Goal: Task Accomplishment & Management: Complete application form

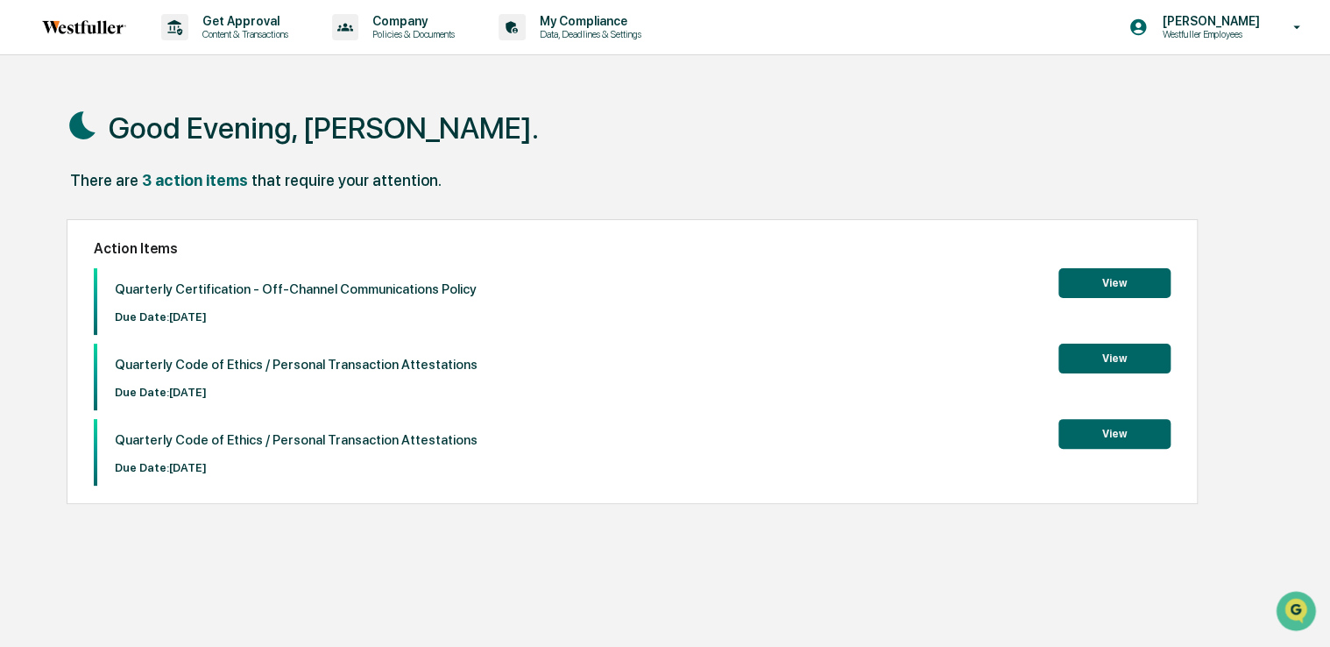
click at [1082, 280] on button "View" at bounding box center [1115, 283] width 112 height 30
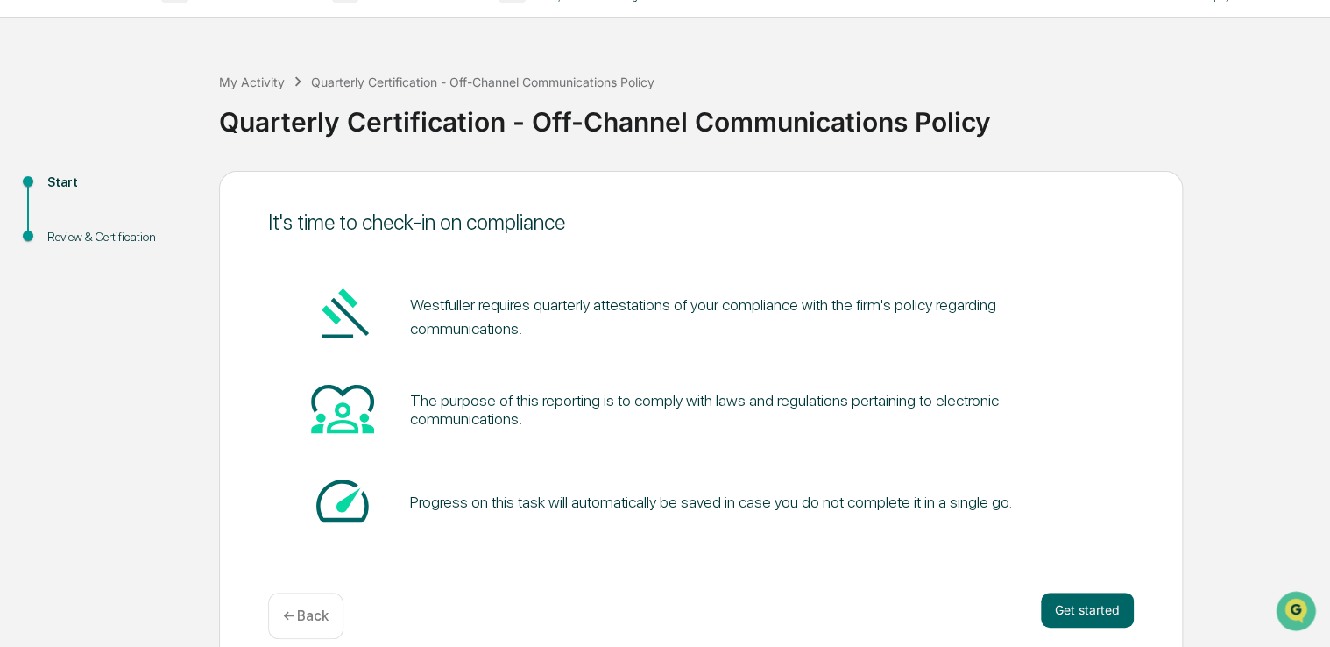
scroll to position [58, 0]
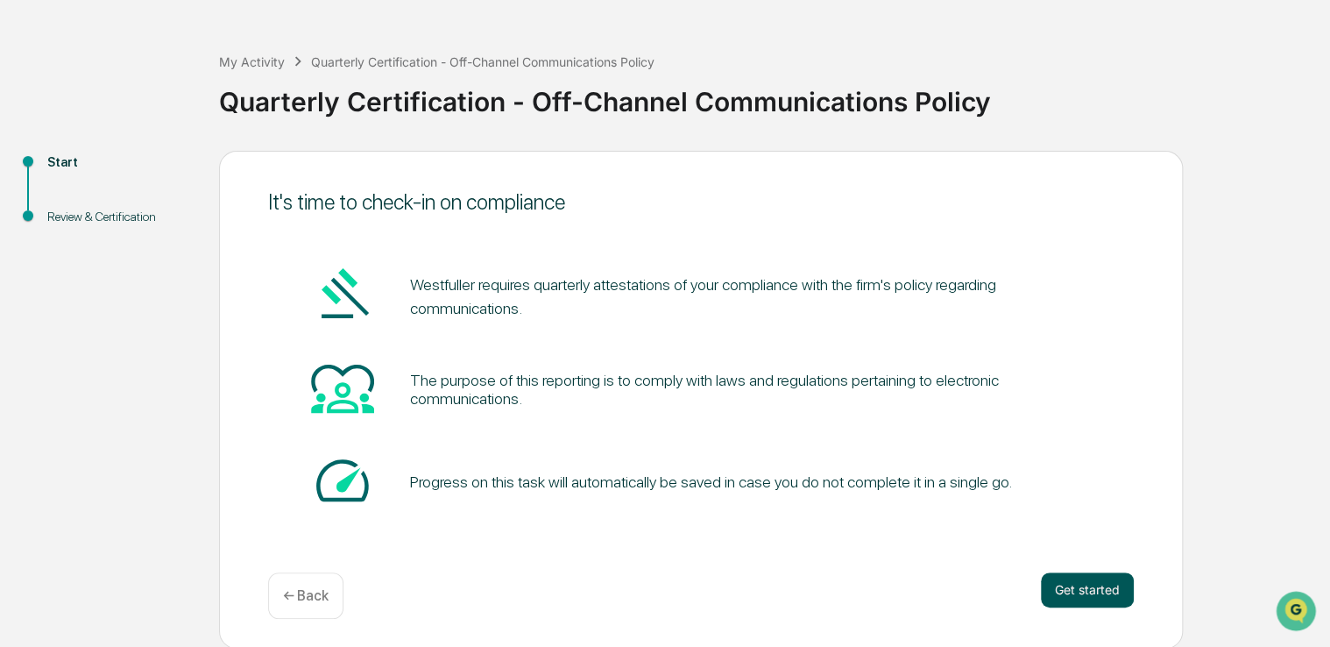
click at [1087, 581] on button "Get started" at bounding box center [1087, 589] width 93 height 35
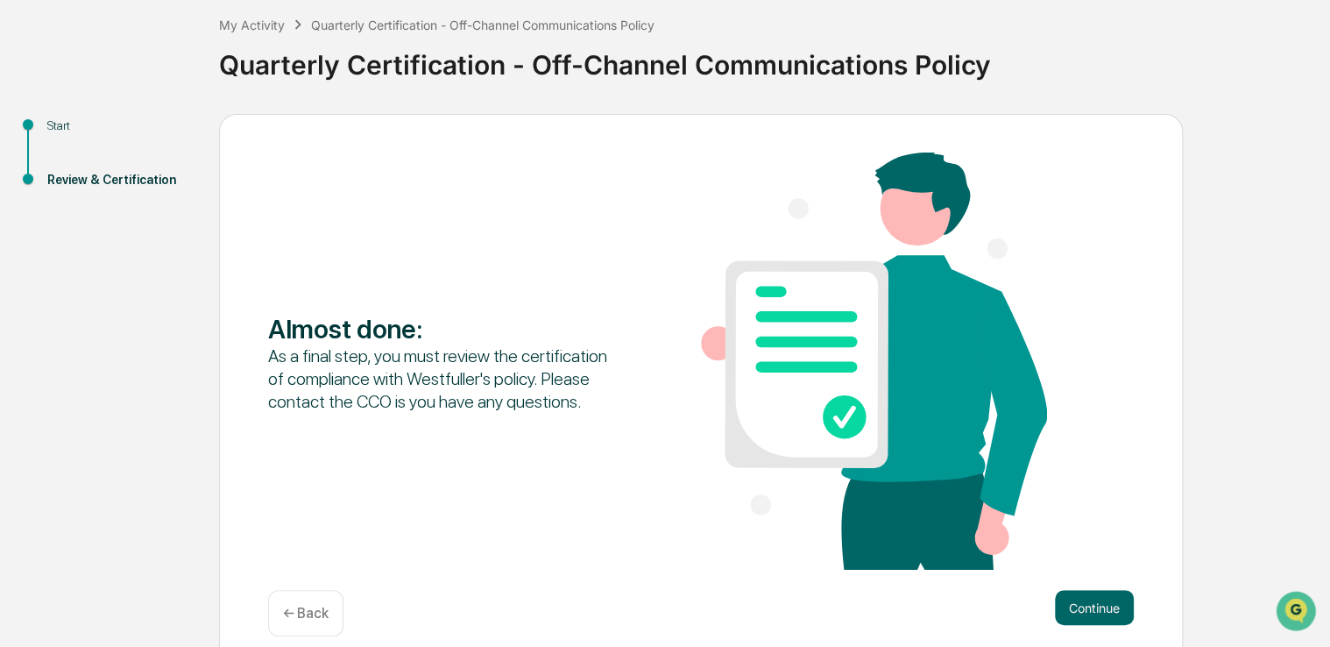
scroll to position [113, 0]
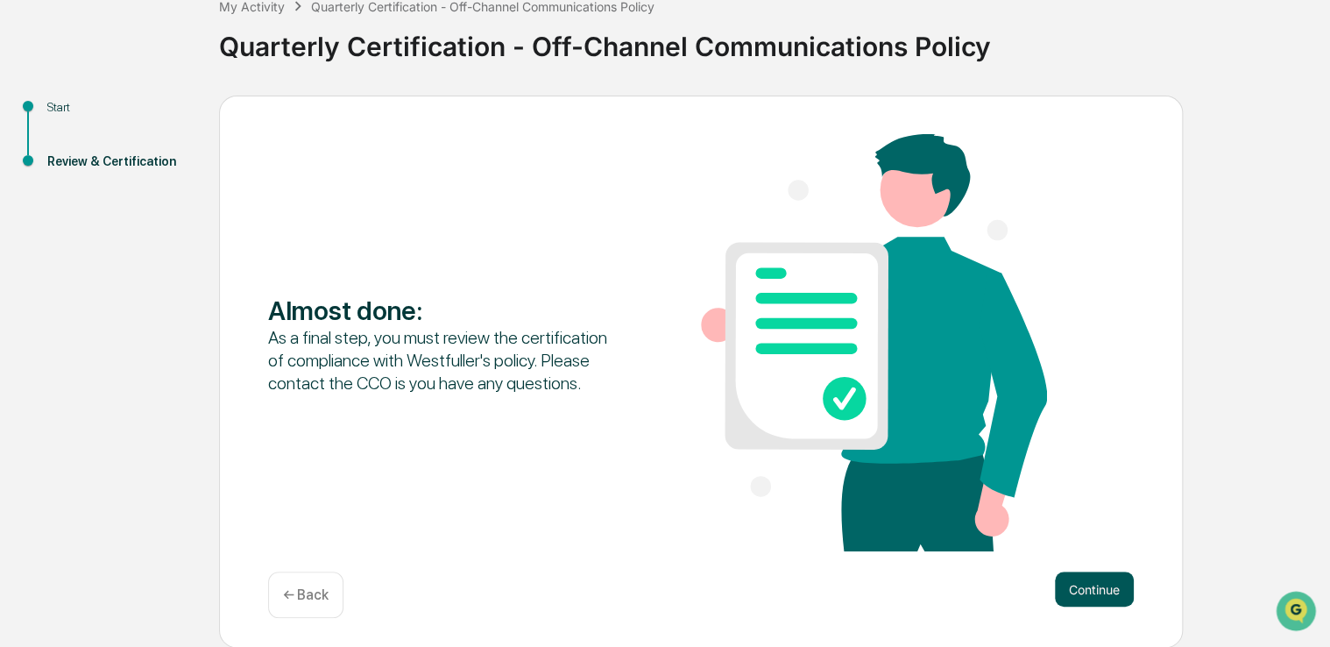
click at [1071, 577] on button "Continue" at bounding box center [1094, 588] width 79 height 35
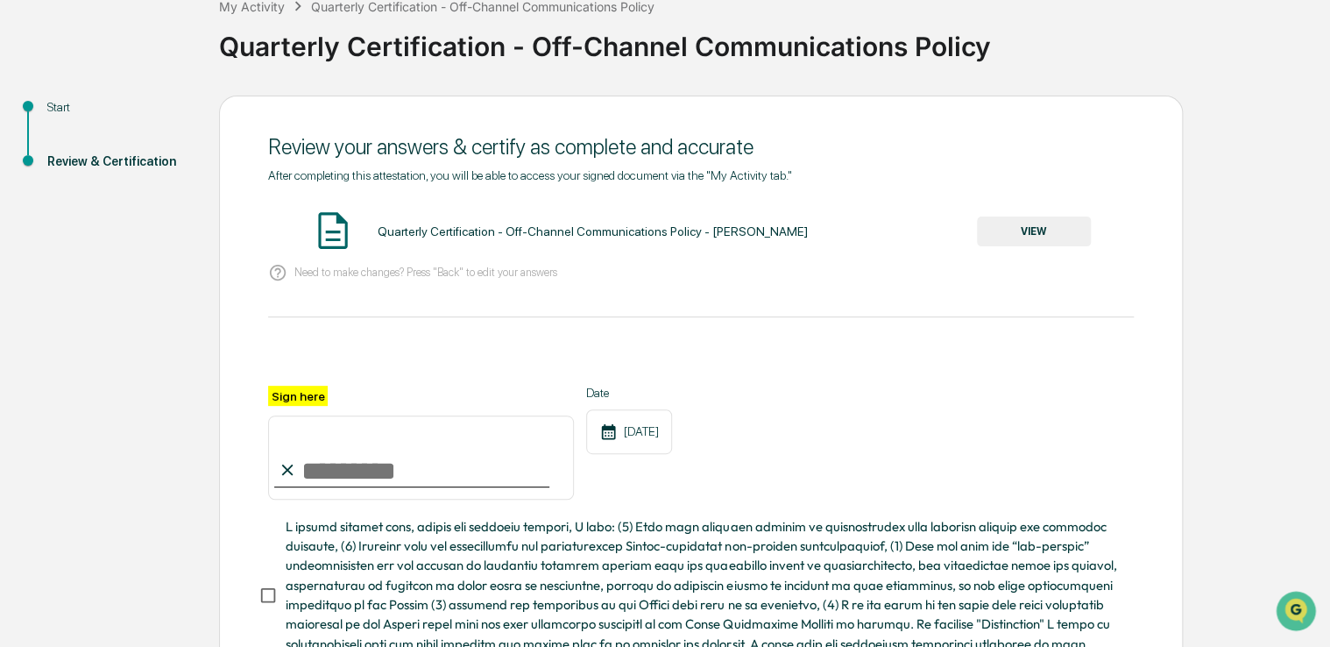
click at [1000, 230] on button "VIEW" at bounding box center [1034, 231] width 114 height 30
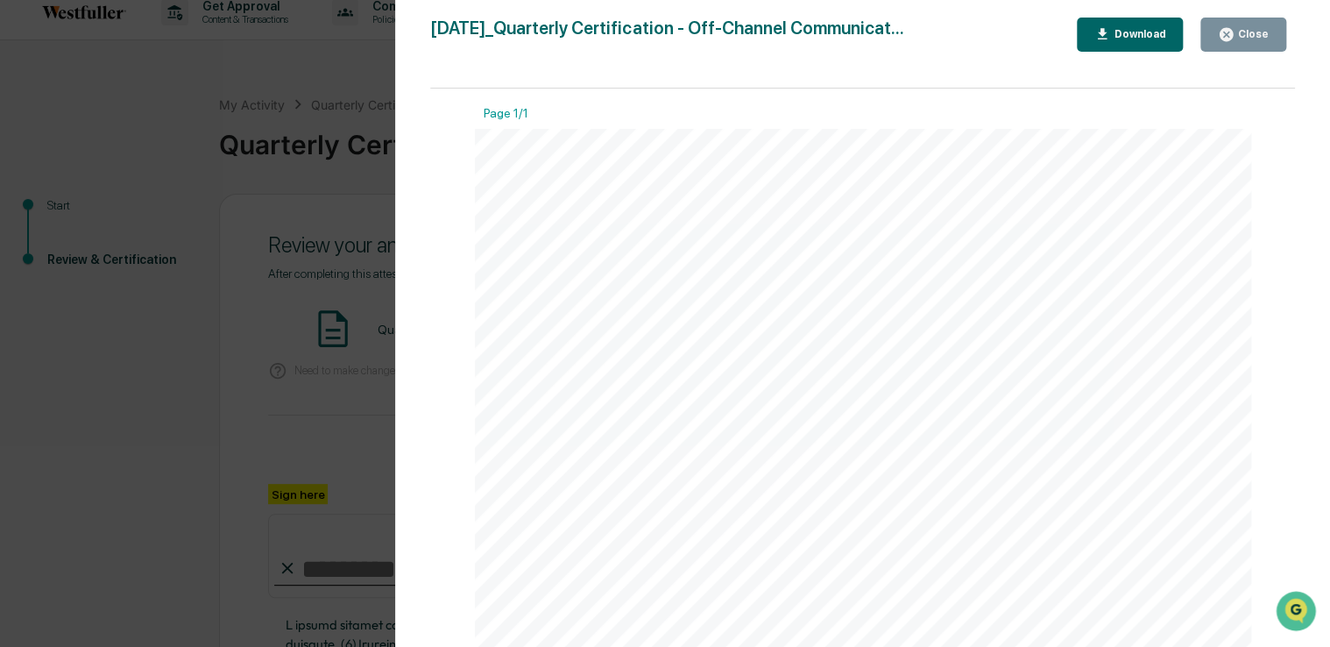
scroll to position [0, 0]
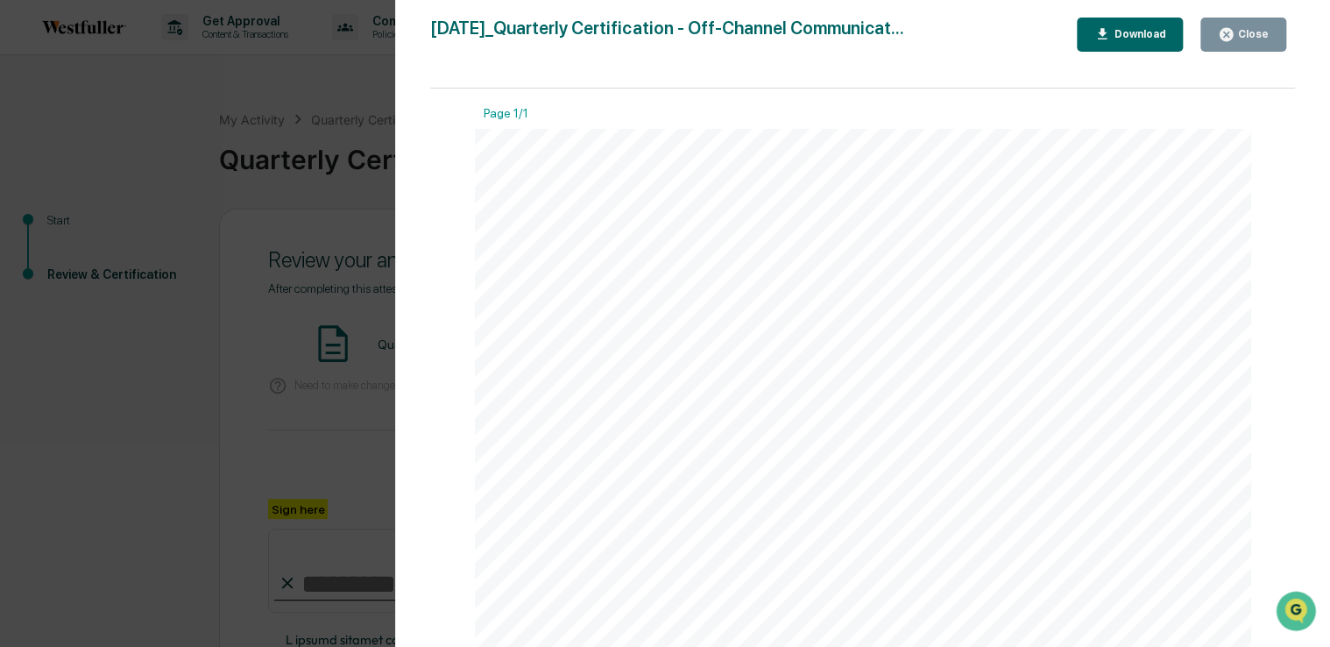
click at [1230, 37] on icon "button" at bounding box center [1226, 34] width 13 height 13
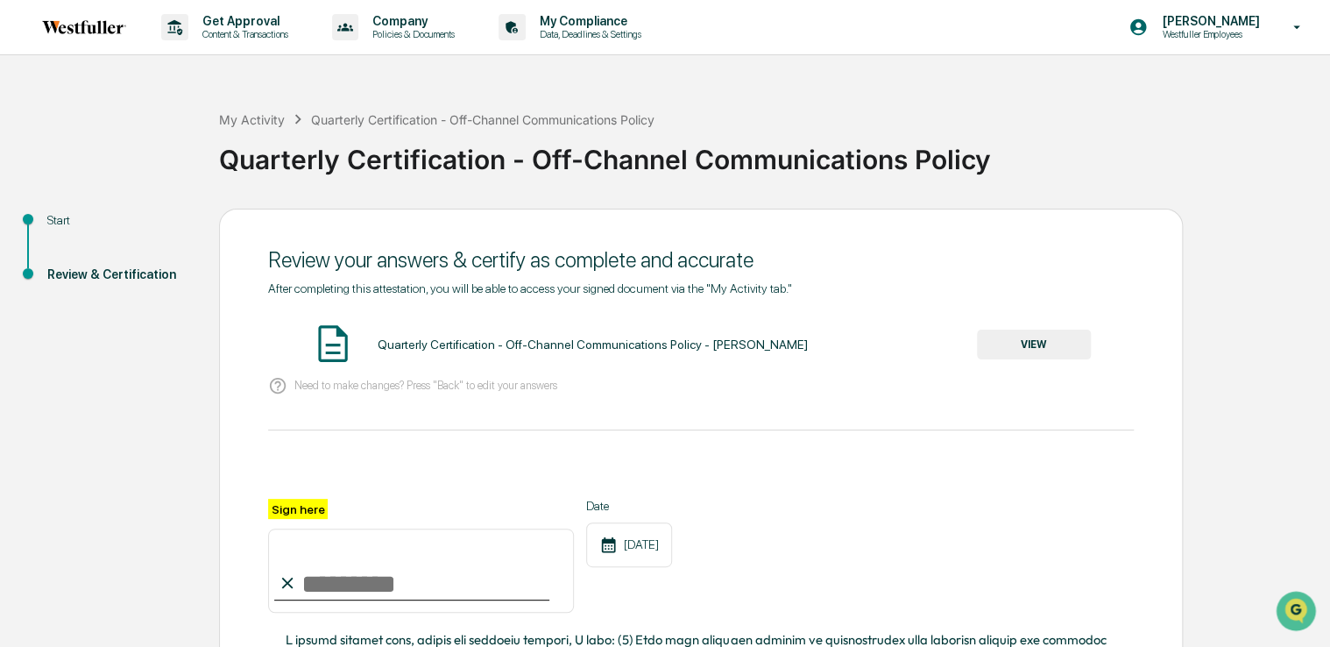
click at [345, 587] on input "Sign here" at bounding box center [421, 570] width 306 height 84
type input "**********"
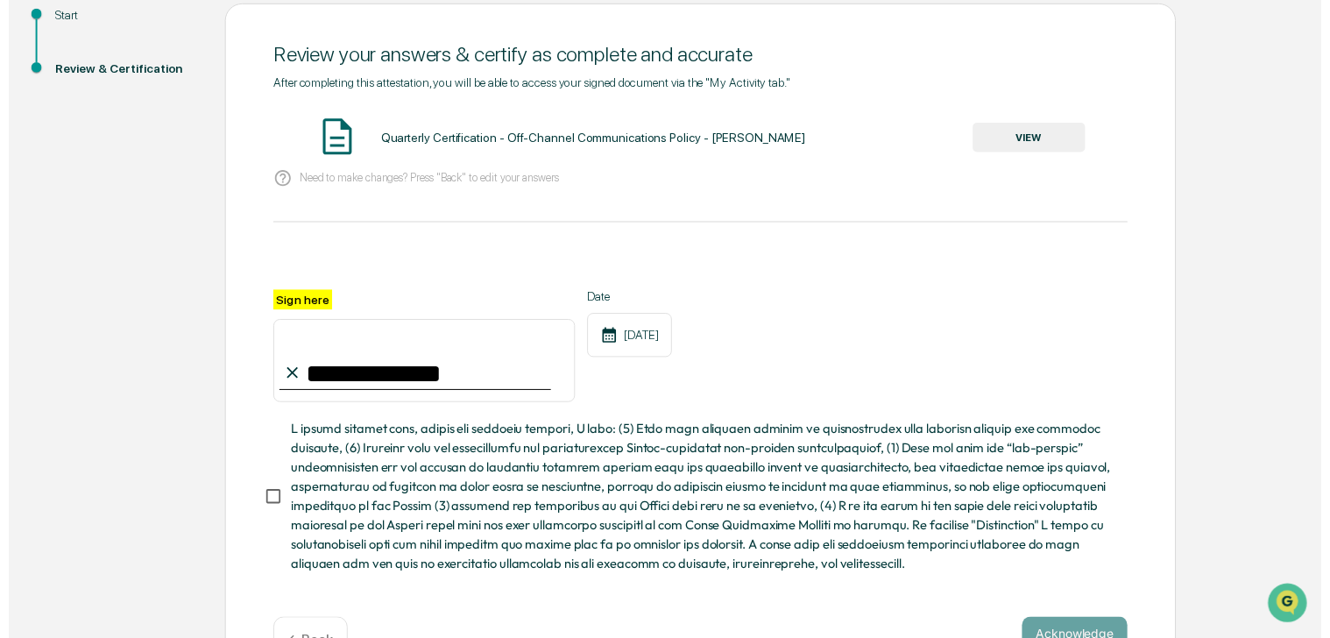
scroll to position [263, 0]
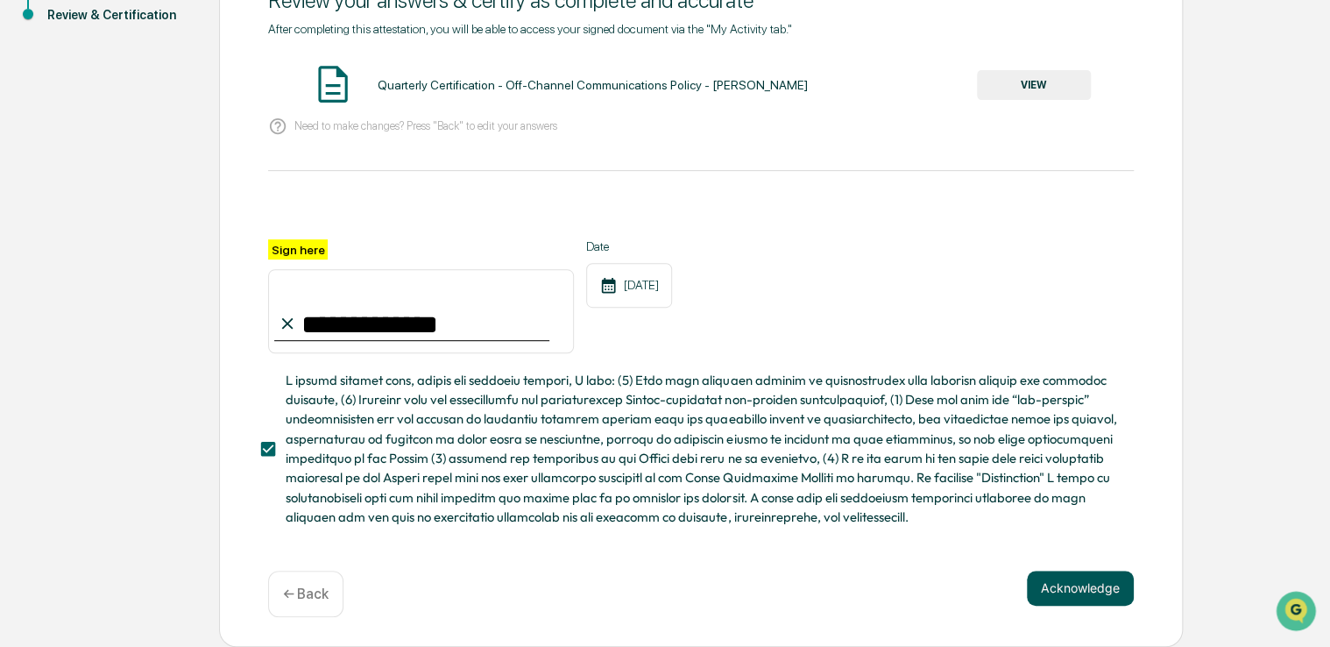
click at [1063, 590] on button "Acknowledge" at bounding box center [1080, 588] width 107 height 35
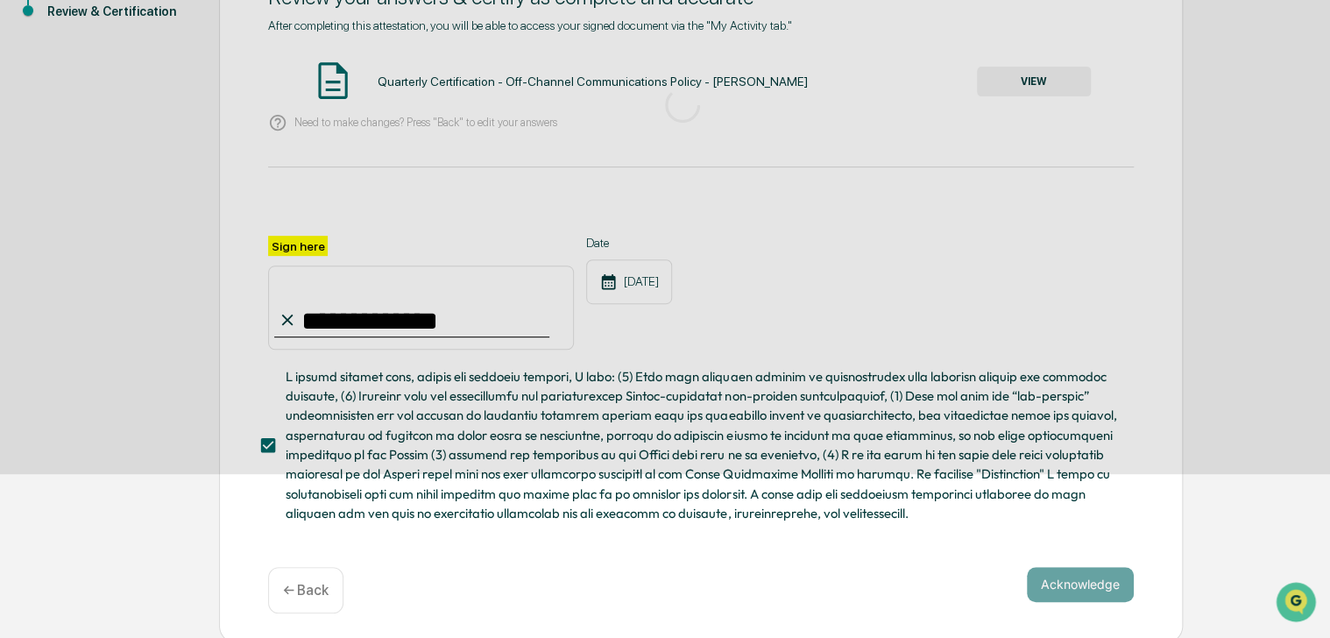
scroll to position [58, 0]
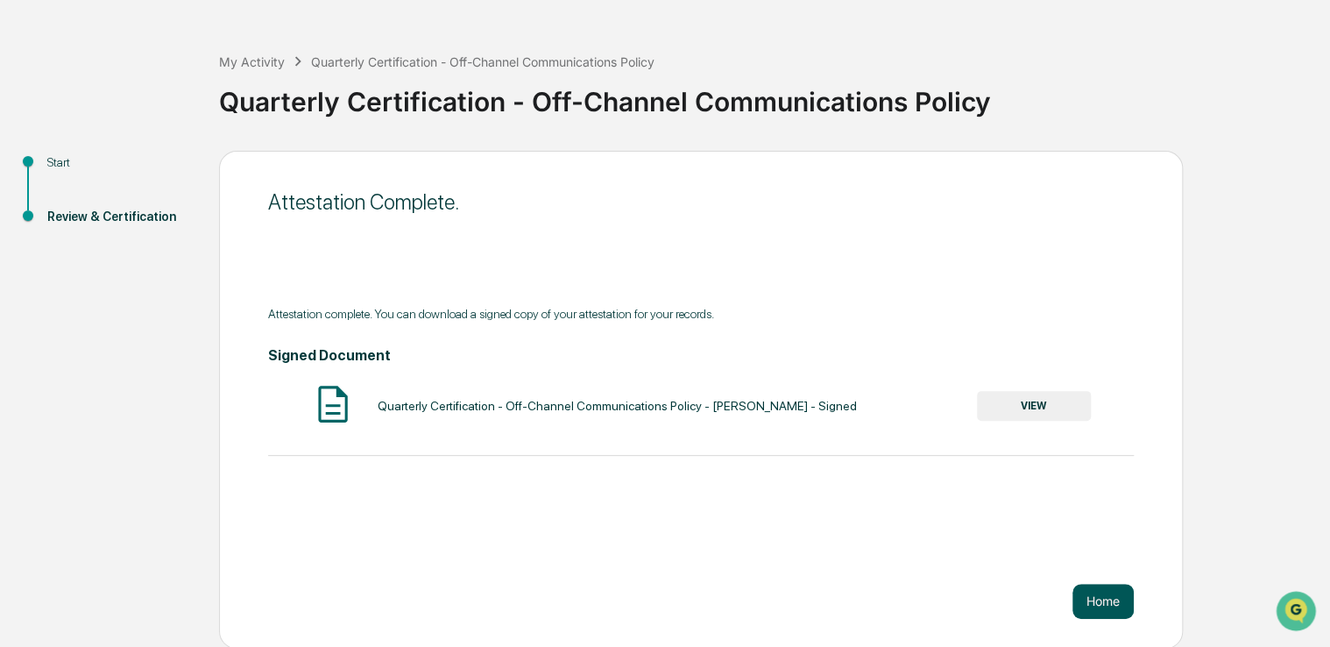
click at [1090, 588] on button "Home" at bounding box center [1103, 601] width 61 height 35
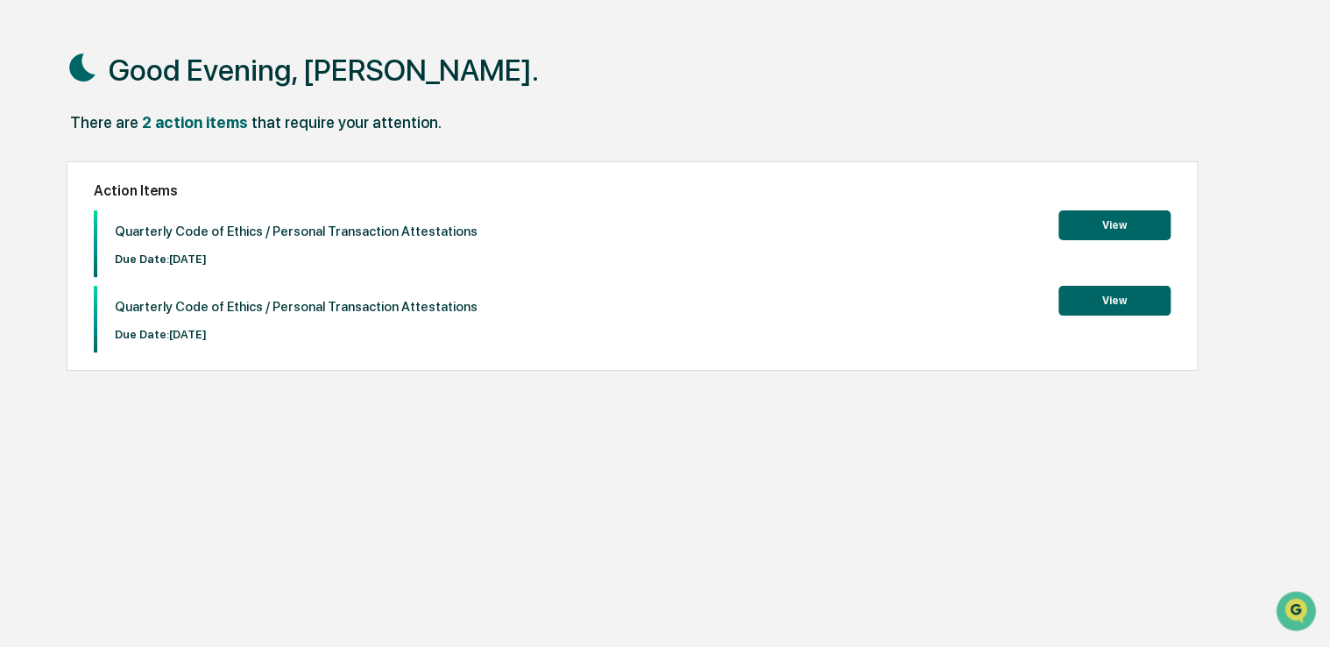
click at [1073, 224] on button "View" at bounding box center [1115, 225] width 112 height 30
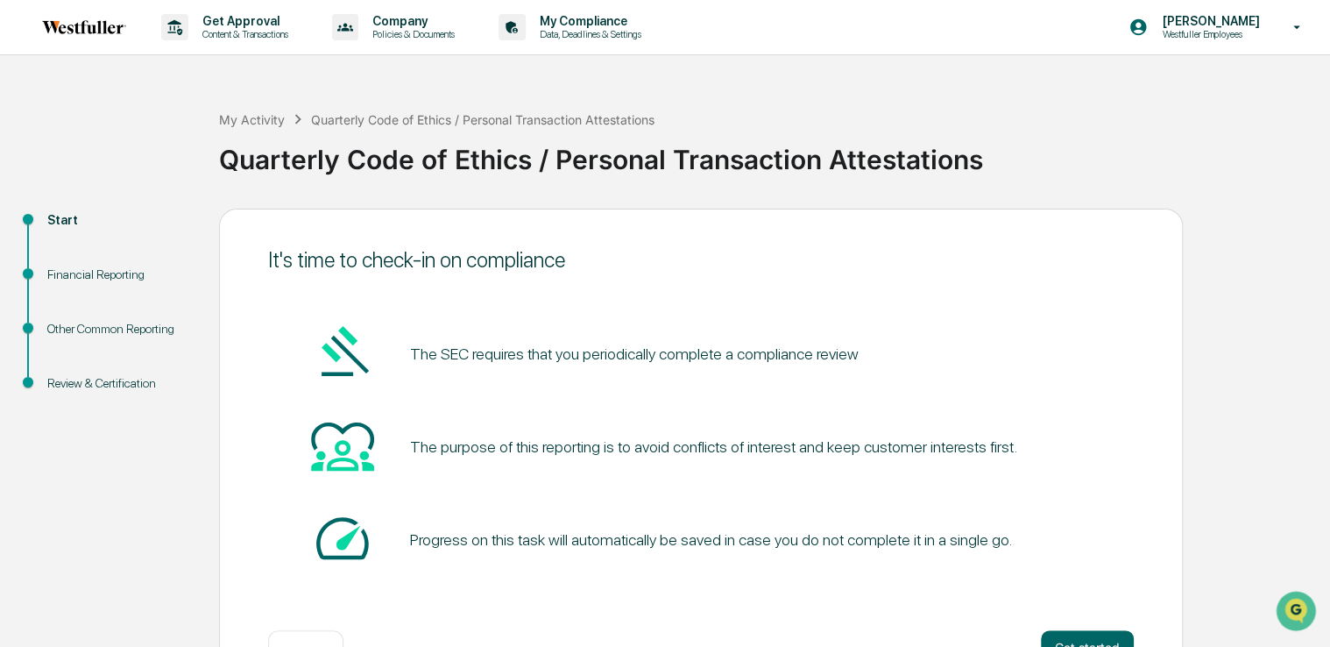
scroll to position [58, 0]
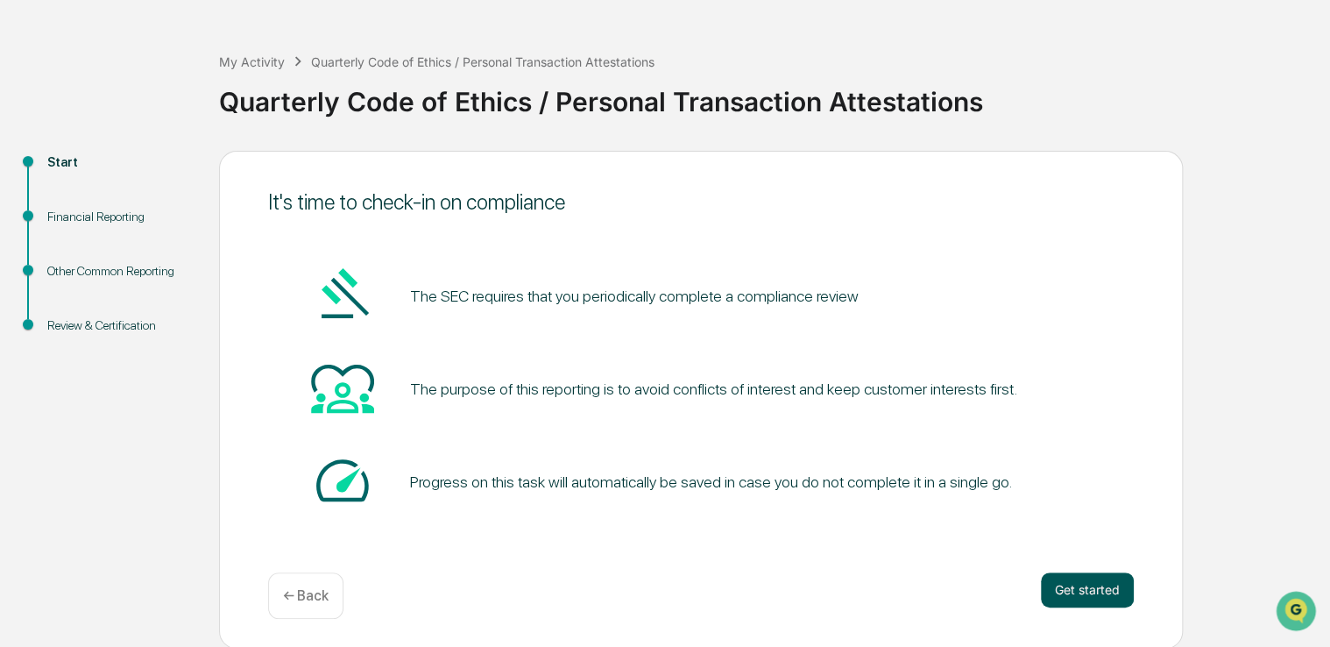
click at [1114, 585] on button "Get started" at bounding box center [1087, 589] width 93 height 35
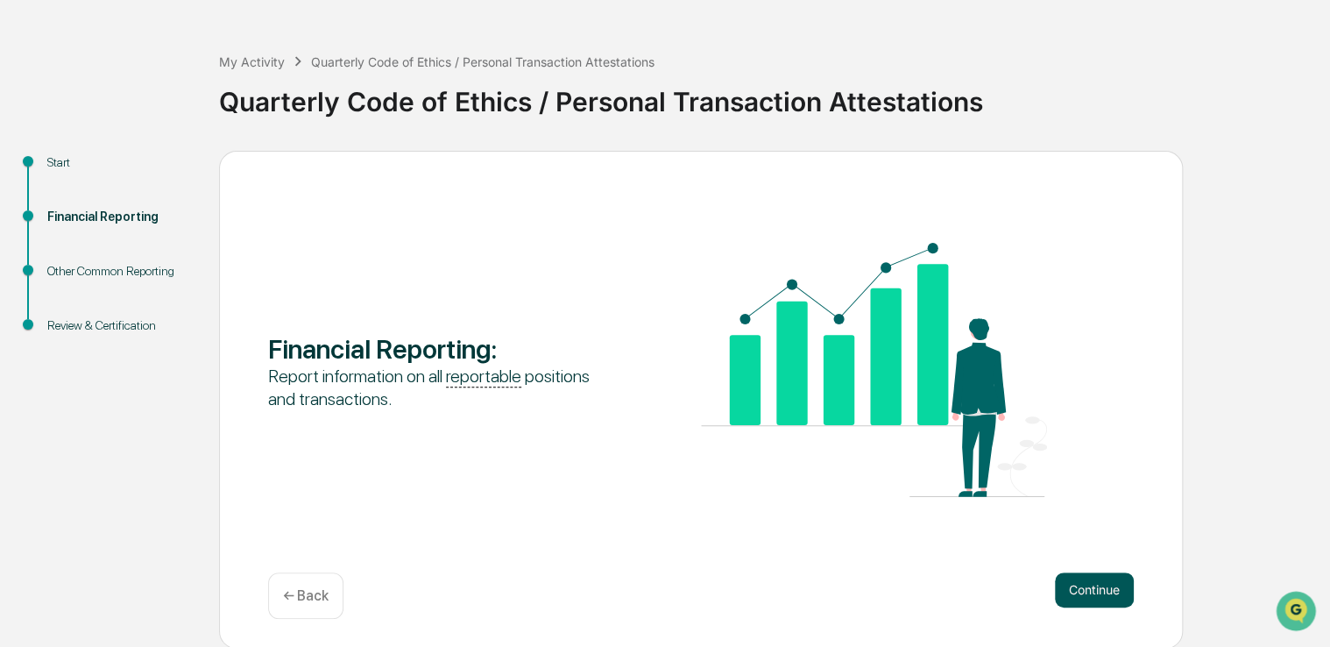
click at [1106, 587] on button "Continue" at bounding box center [1094, 589] width 79 height 35
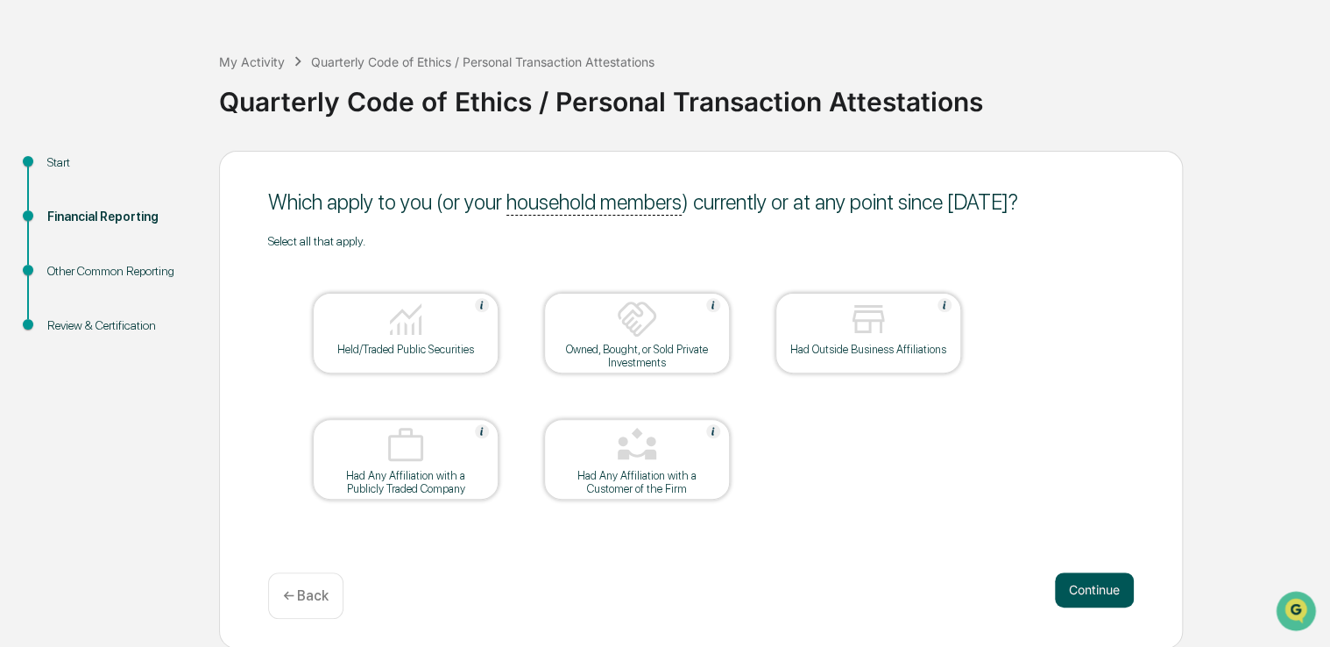
click at [1102, 579] on button "Continue" at bounding box center [1094, 589] width 79 height 35
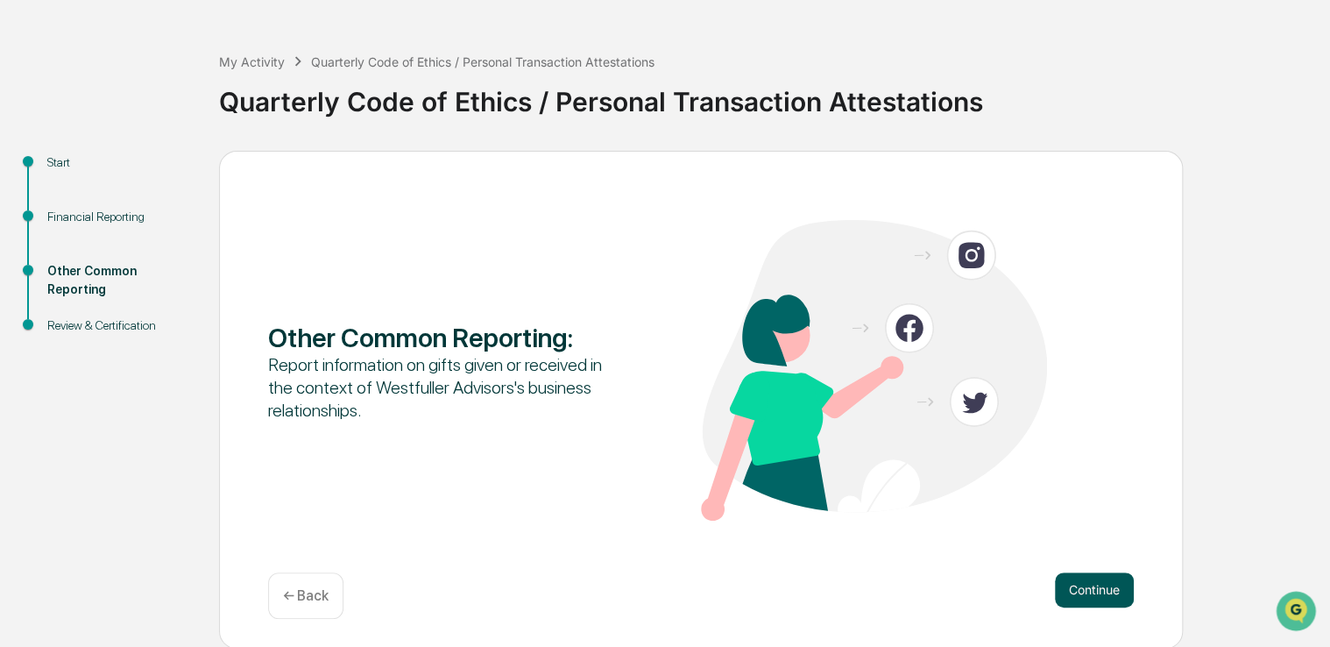
click at [1080, 578] on button "Continue" at bounding box center [1094, 589] width 79 height 35
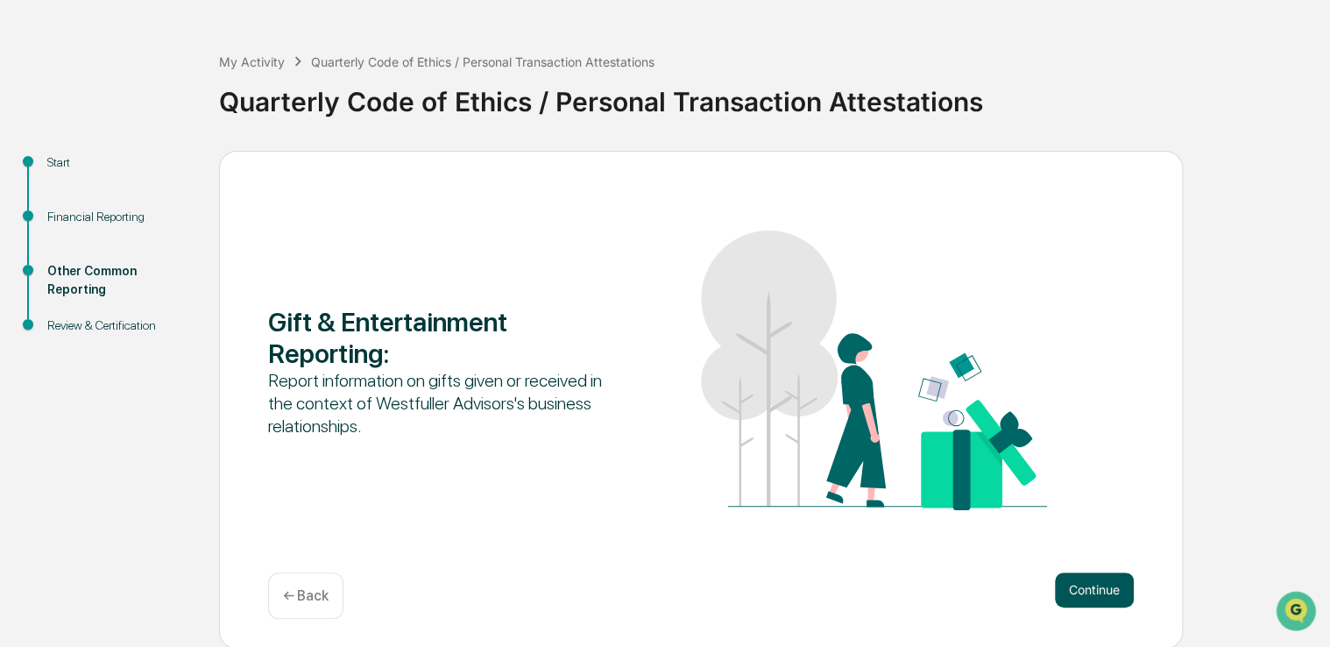
click at [1097, 585] on button "Continue" at bounding box center [1094, 589] width 79 height 35
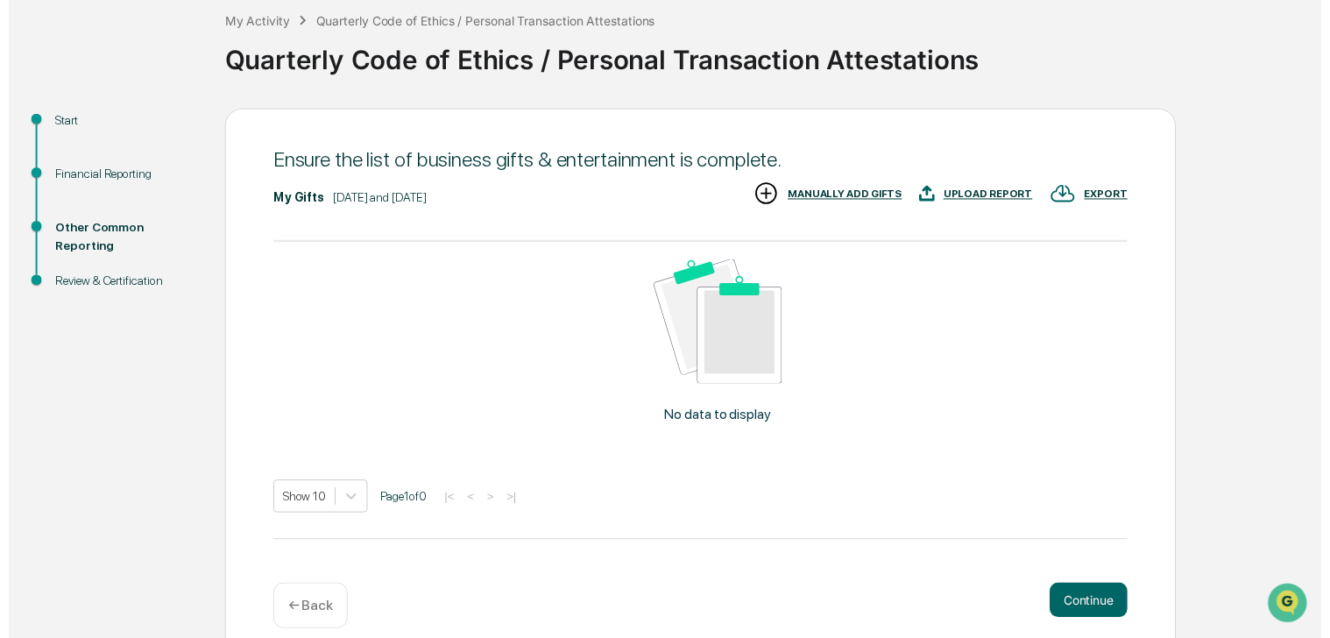
scroll to position [117, 0]
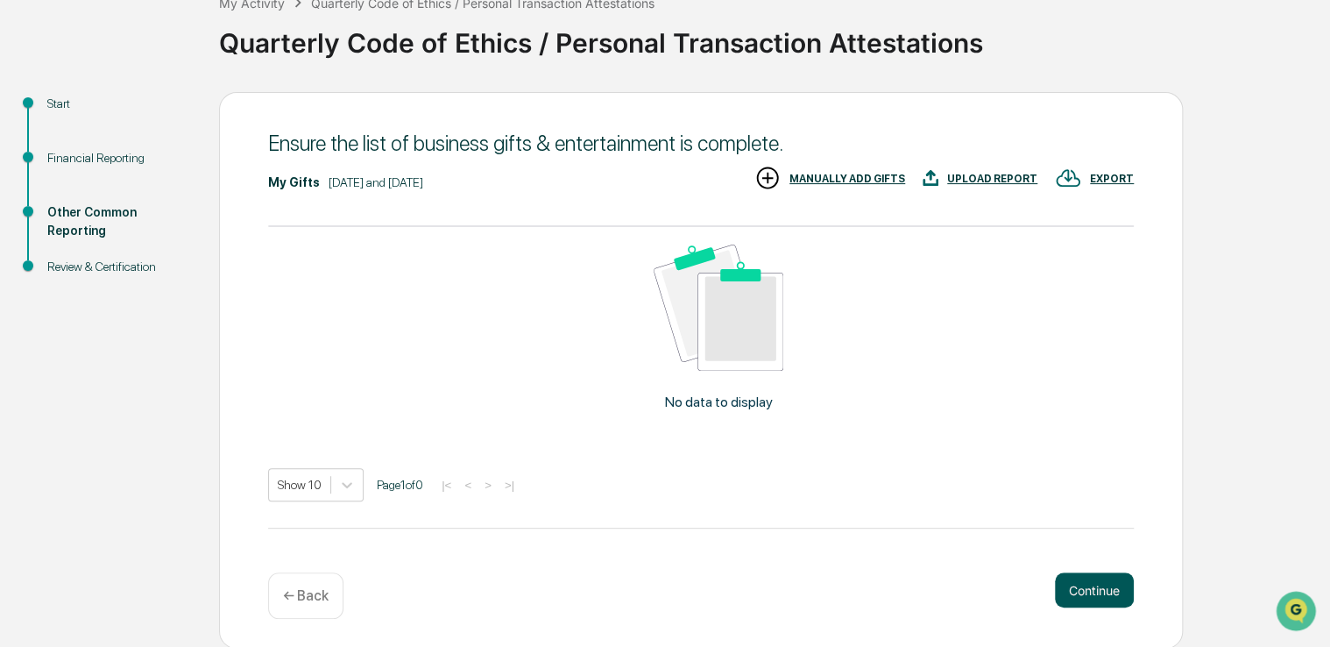
click at [1065, 584] on button "Continue" at bounding box center [1094, 589] width 79 height 35
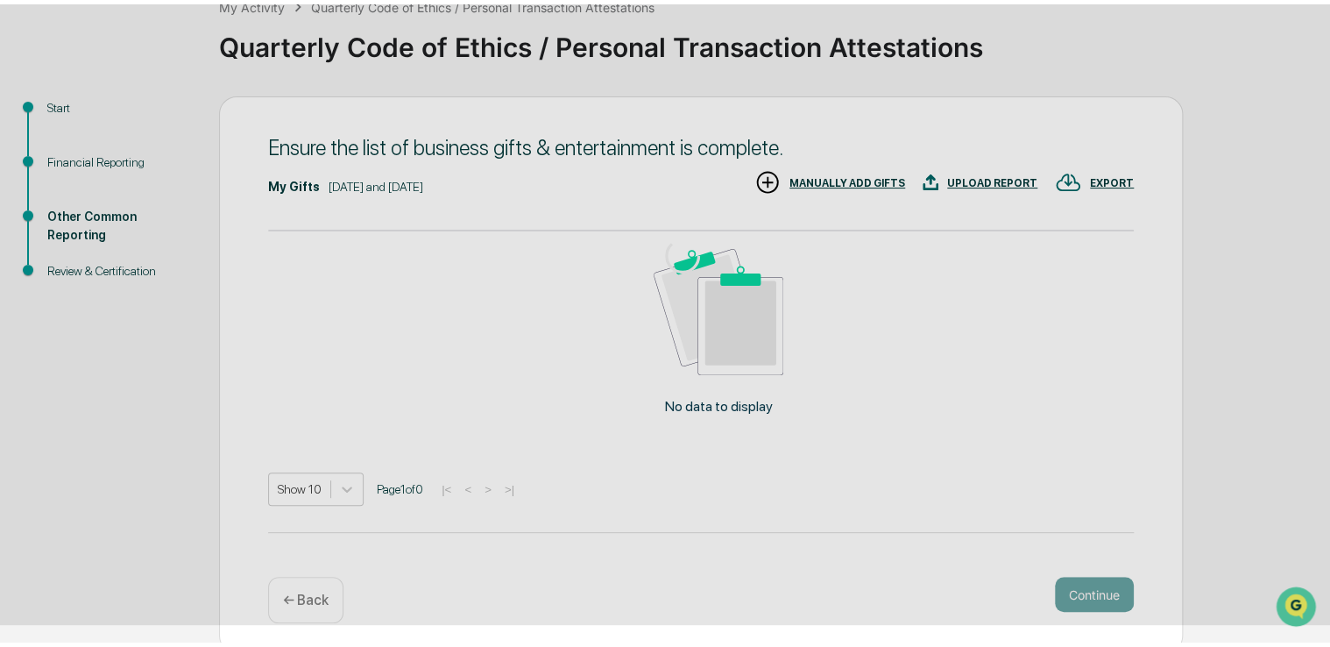
scroll to position [113, 0]
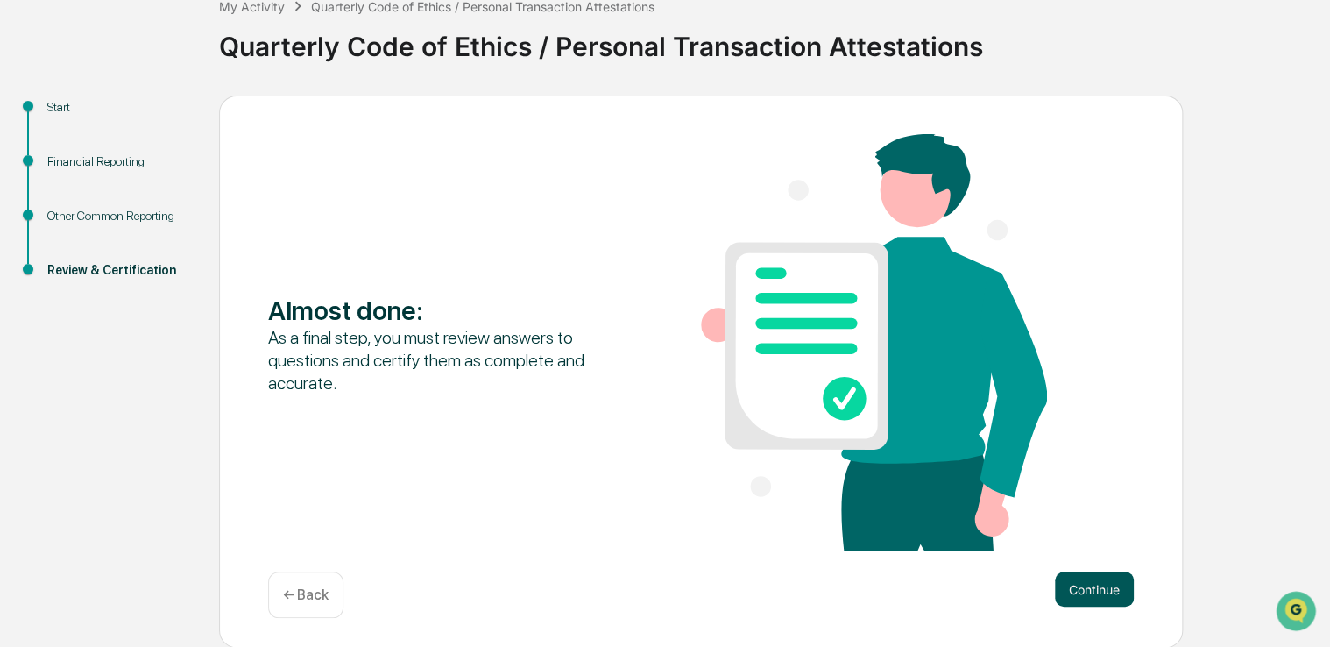
click at [1073, 582] on button "Continue" at bounding box center [1094, 588] width 79 height 35
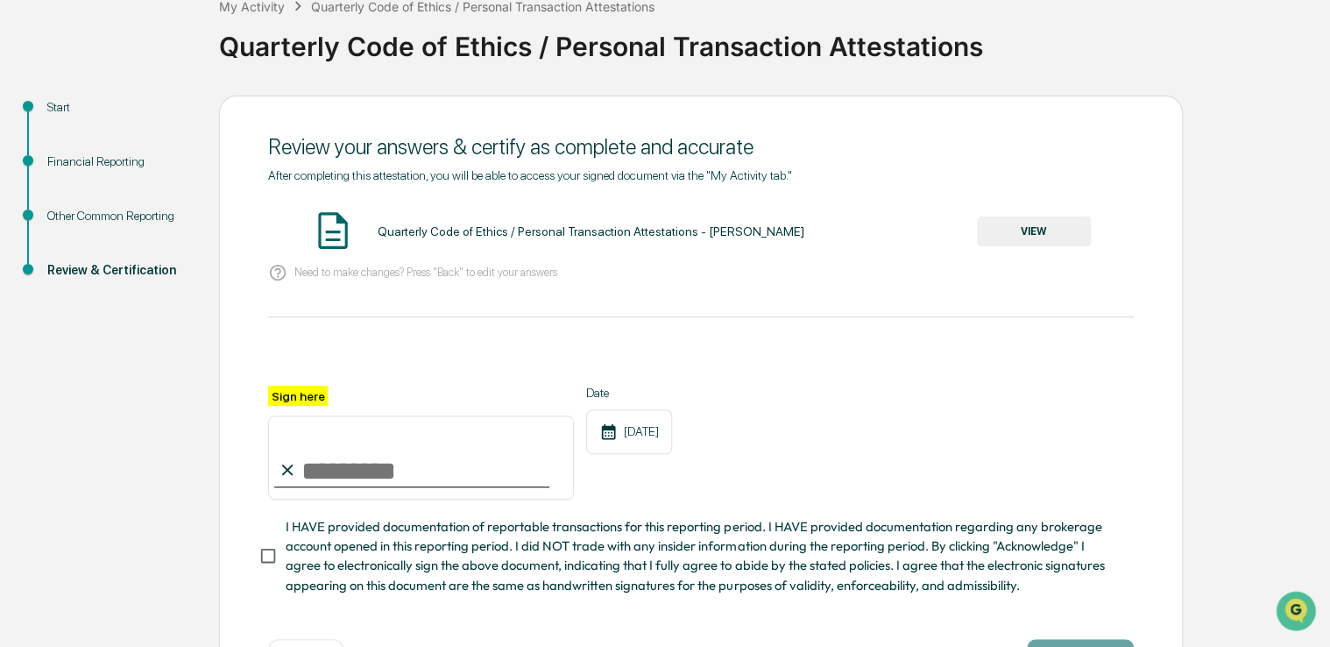
click at [364, 467] on input "Sign here" at bounding box center [421, 457] width 306 height 84
type input "**********"
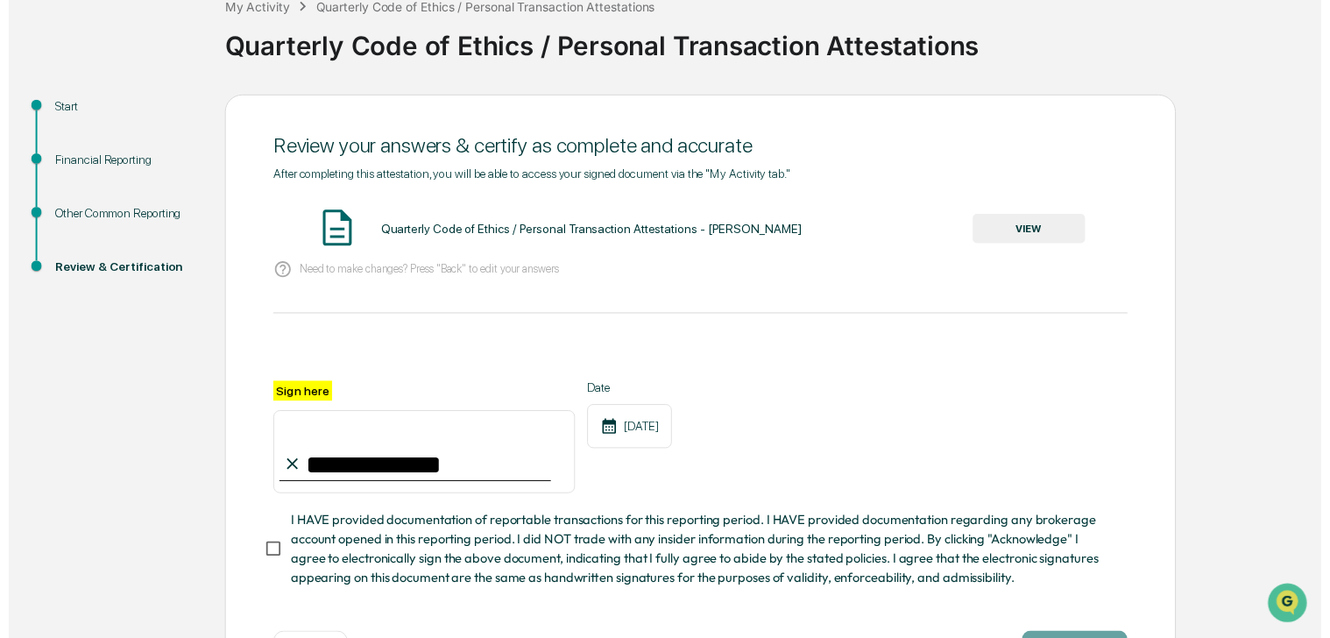
scroll to position [187, 0]
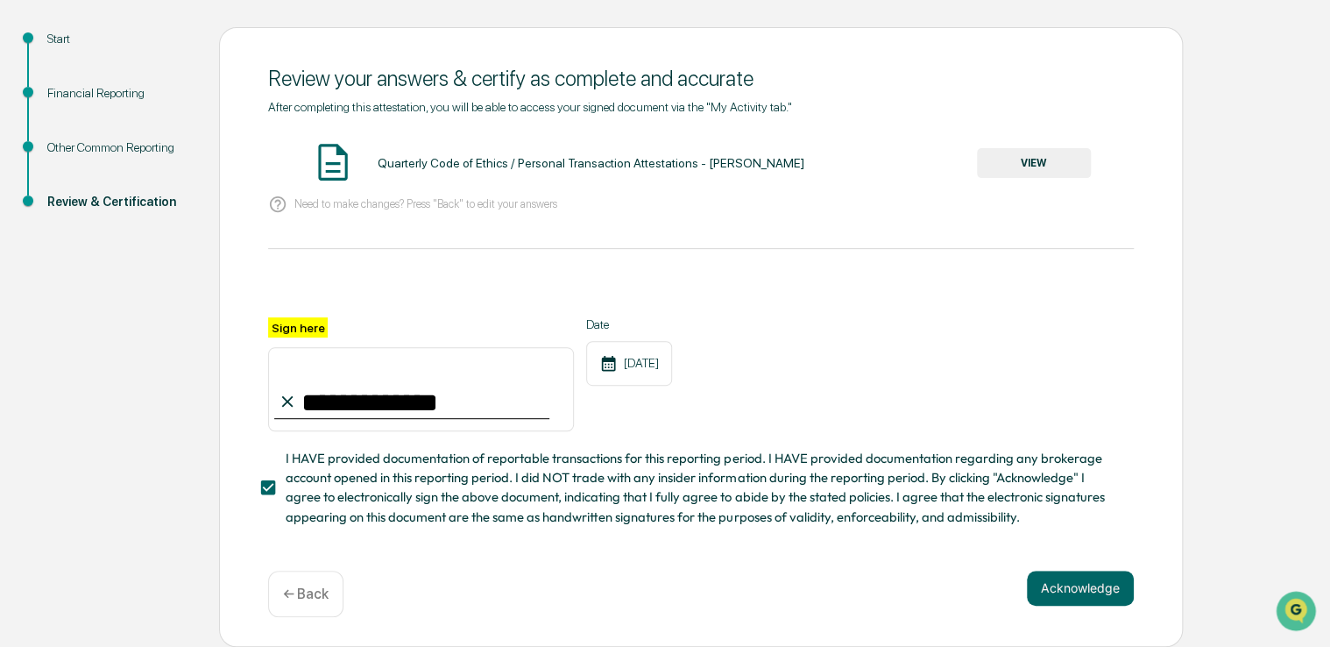
click at [1052, 587] on button "Acknowledge" at bounding box center [1080, 588] width 107 height 35
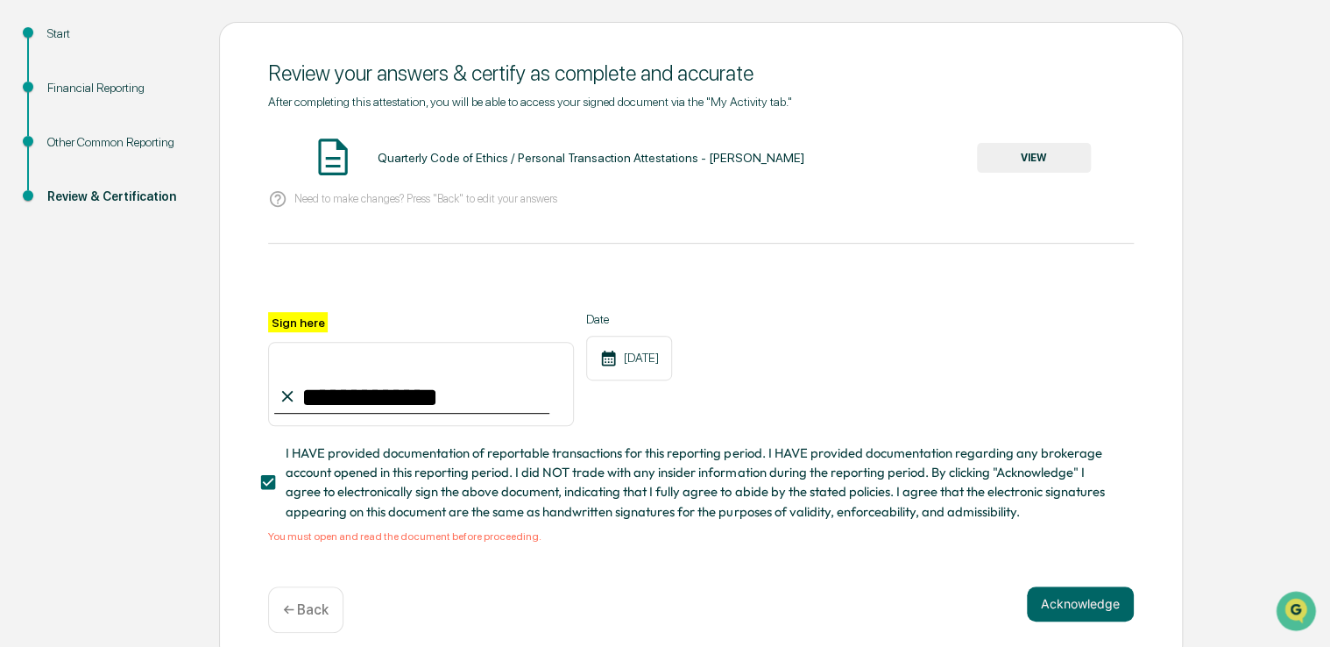
click at [1049, 160] on button "VIEW" at bounding box center [1034, 158] width 114 height 30
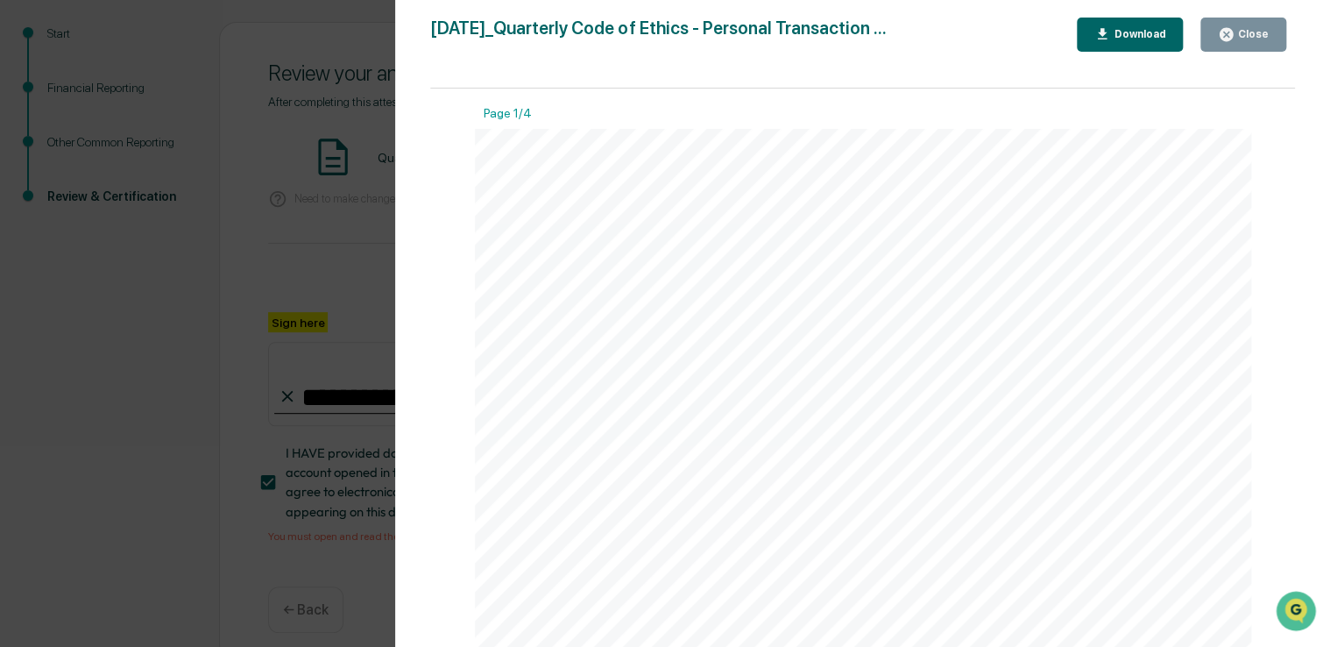
click at [1223, 30] on icon "button" at bounding box center [1226, 34] width 17 height 17
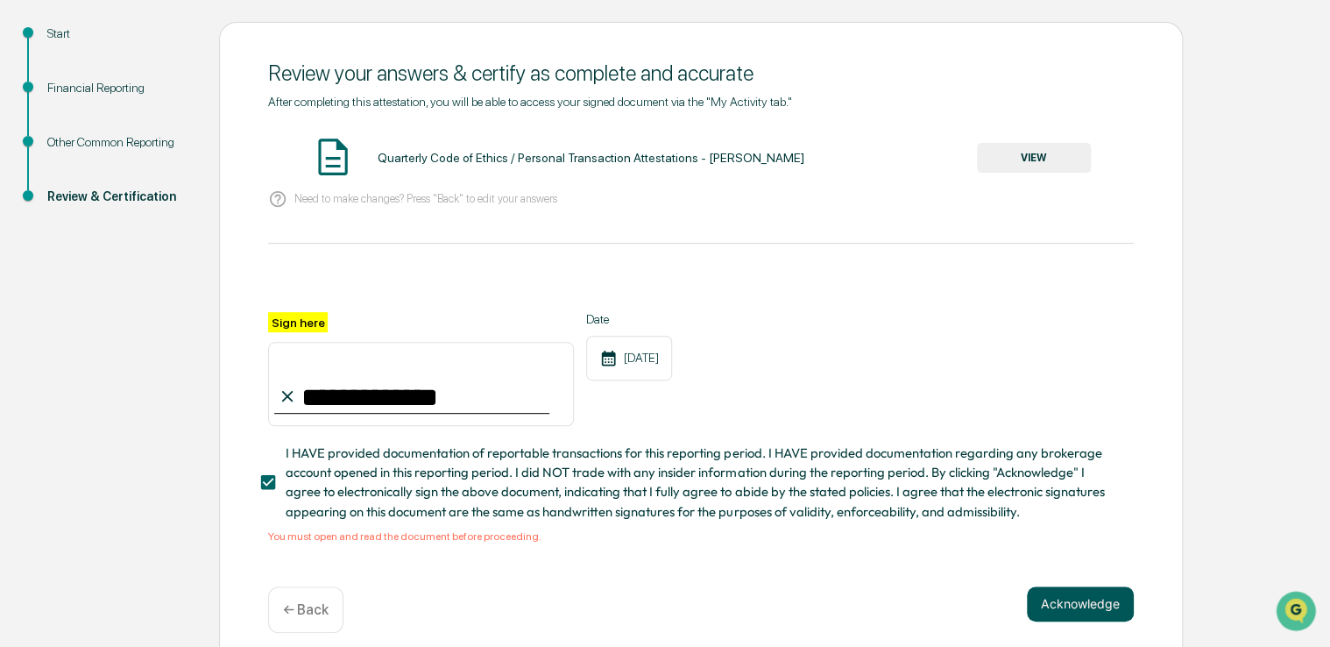
click at [1062, 607] on button "Acknowledge" at bounding box center [1080, 603] width 107 height 35
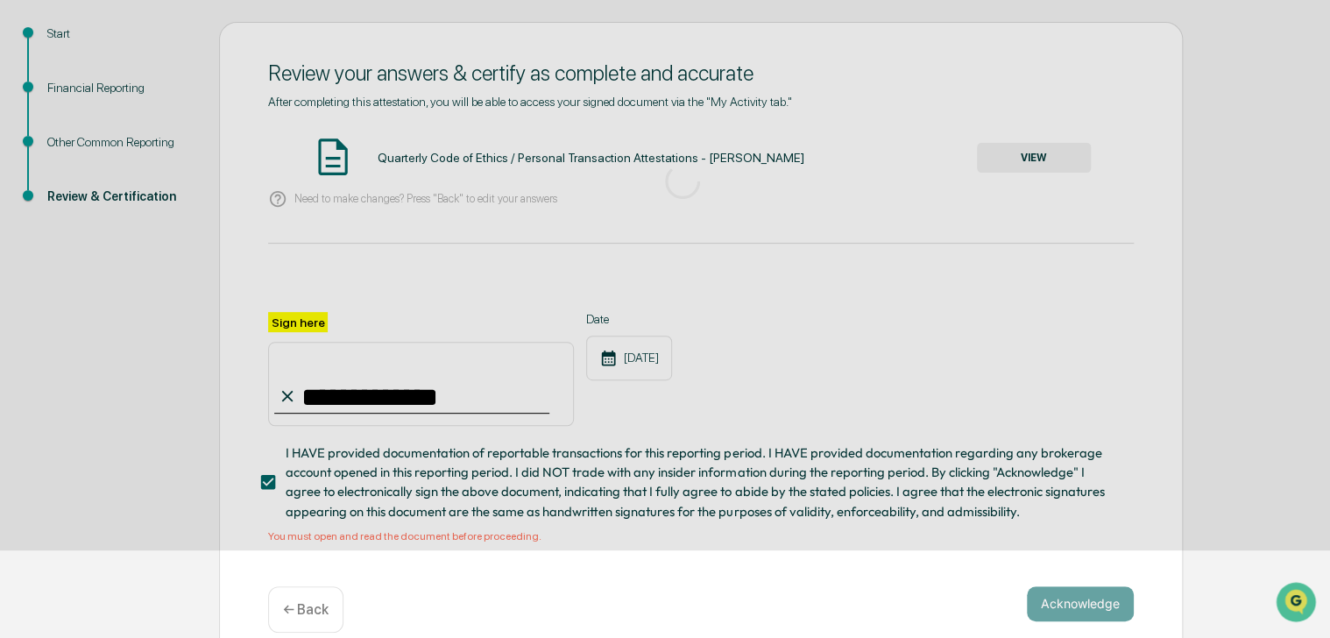
scroll to position [58, 0]
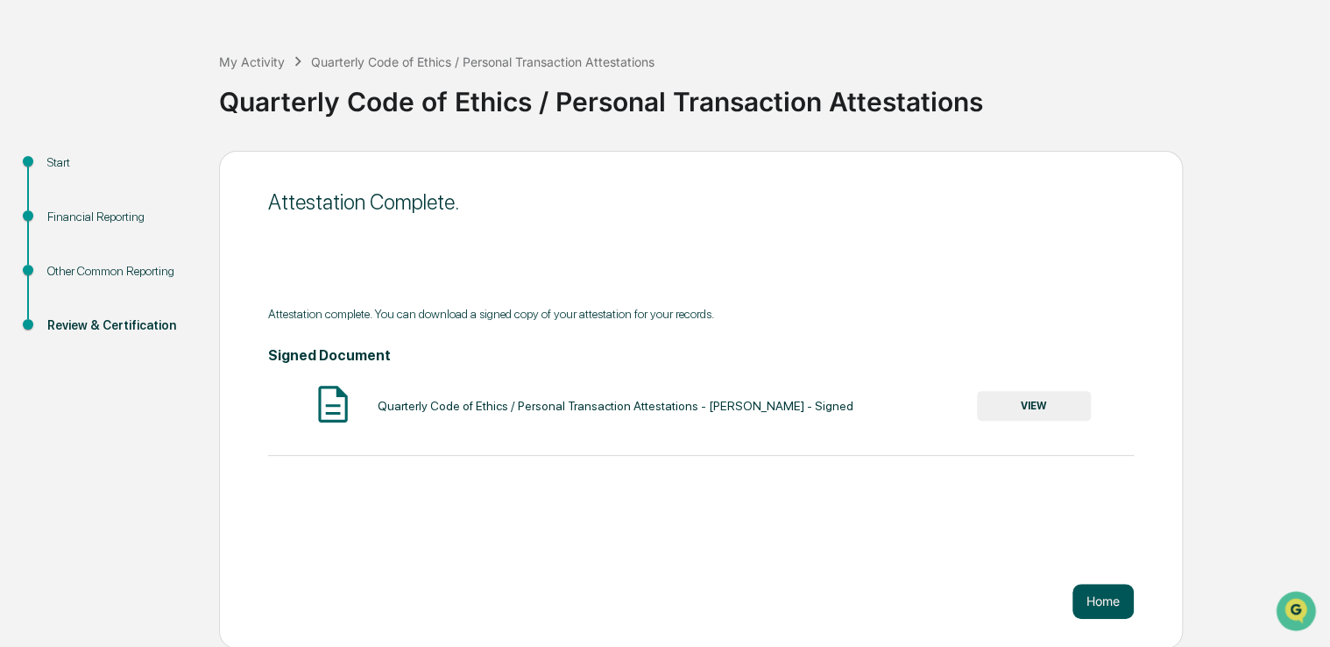
click at [1109, 598] on button "Home" at bounding box center [1103, 601] width 61 height 35
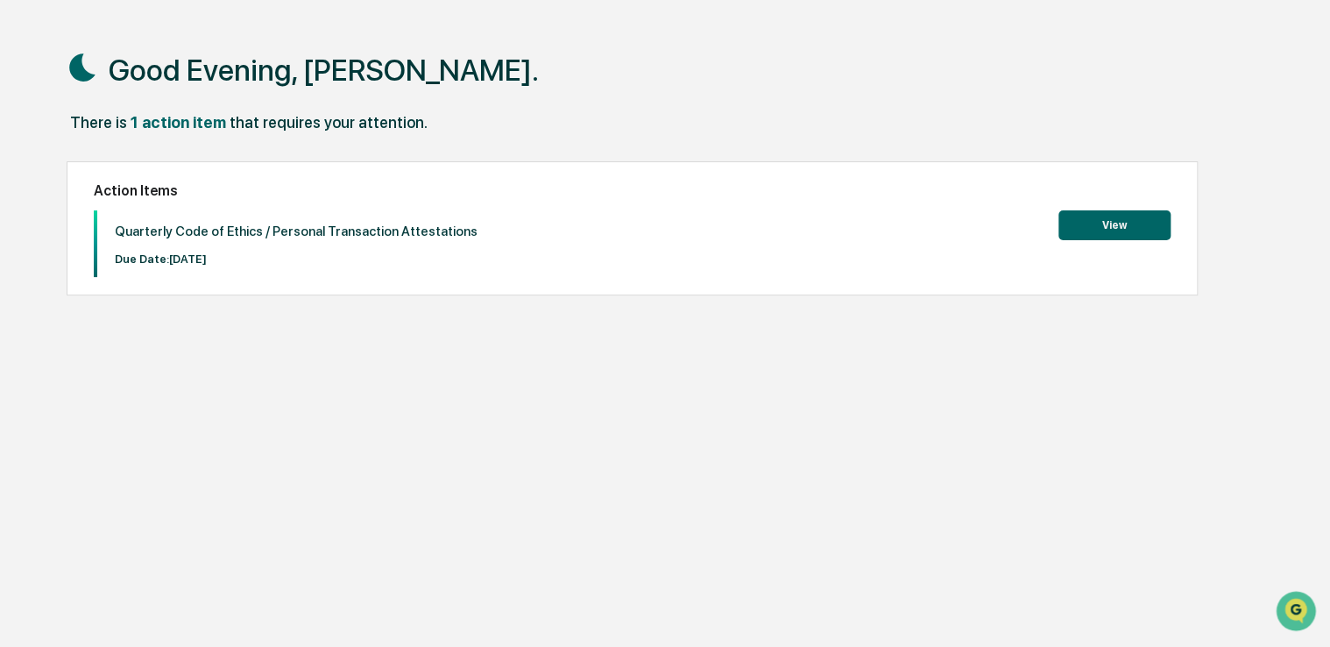
click at [1108, 218] on button "View" at bounding box center [1115, 225] width 112 height 30
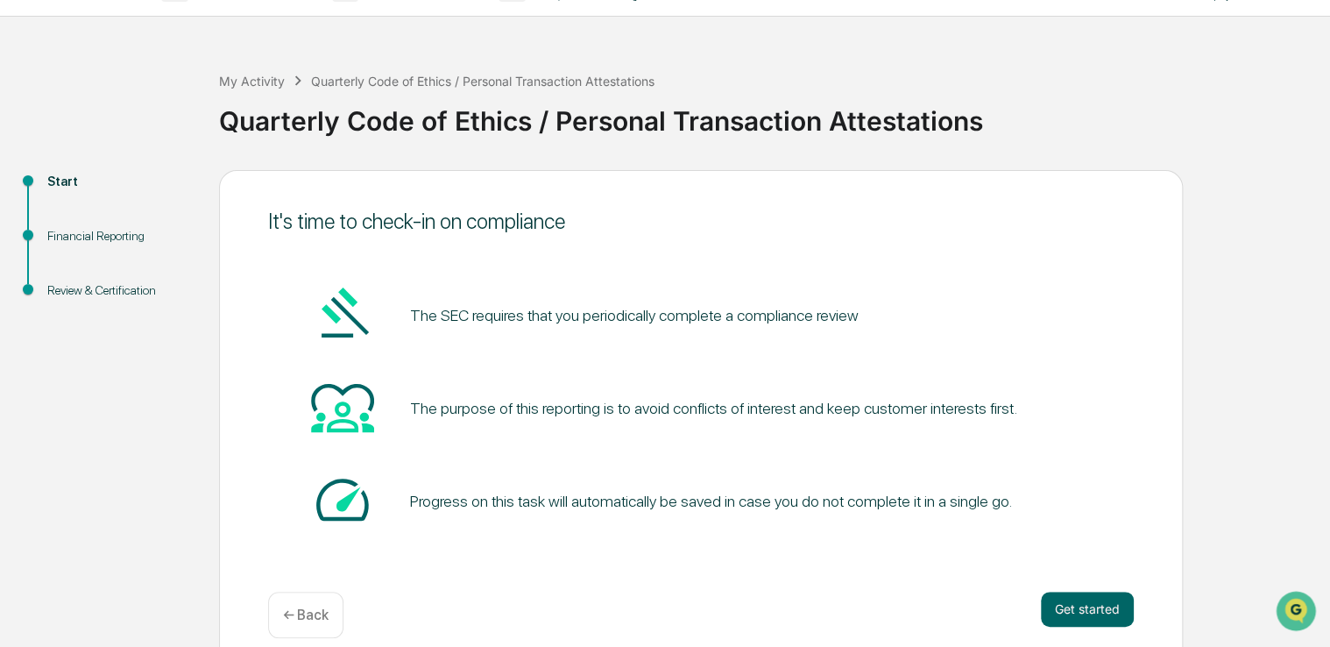
scroll to position [58, 0]
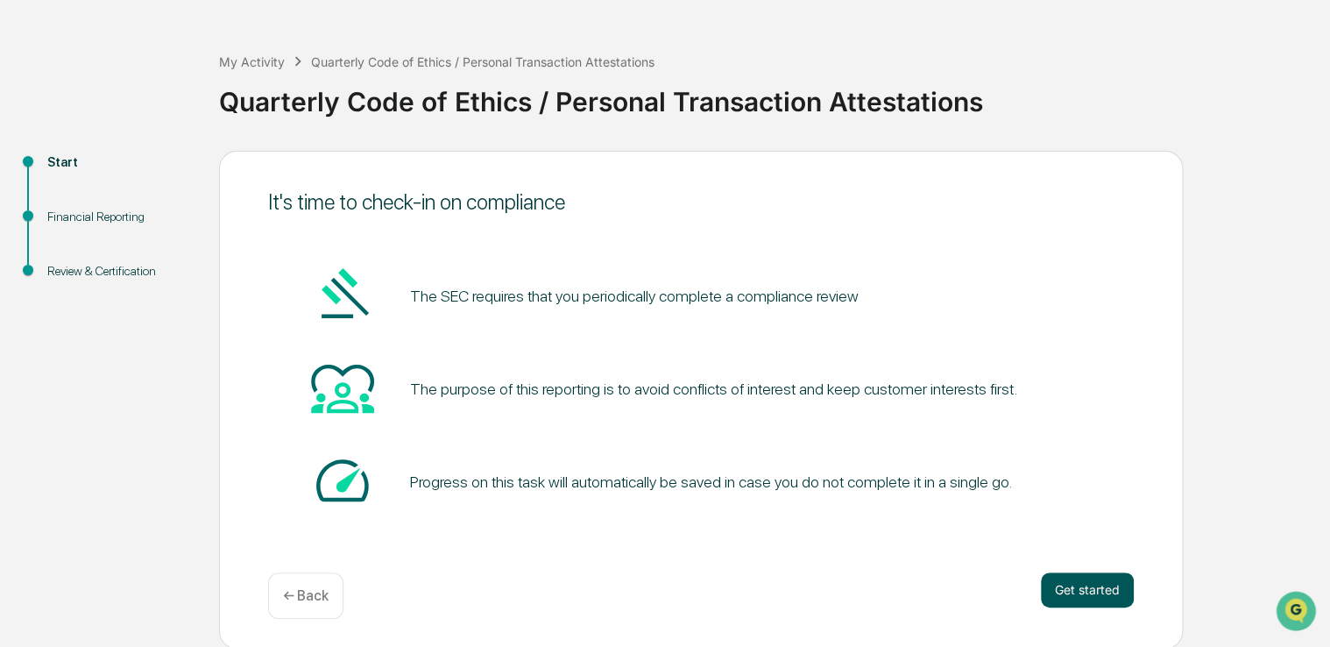
click at [1063, 581] on button "Get started" at bounding box center [1087, 589] width 93 height 35
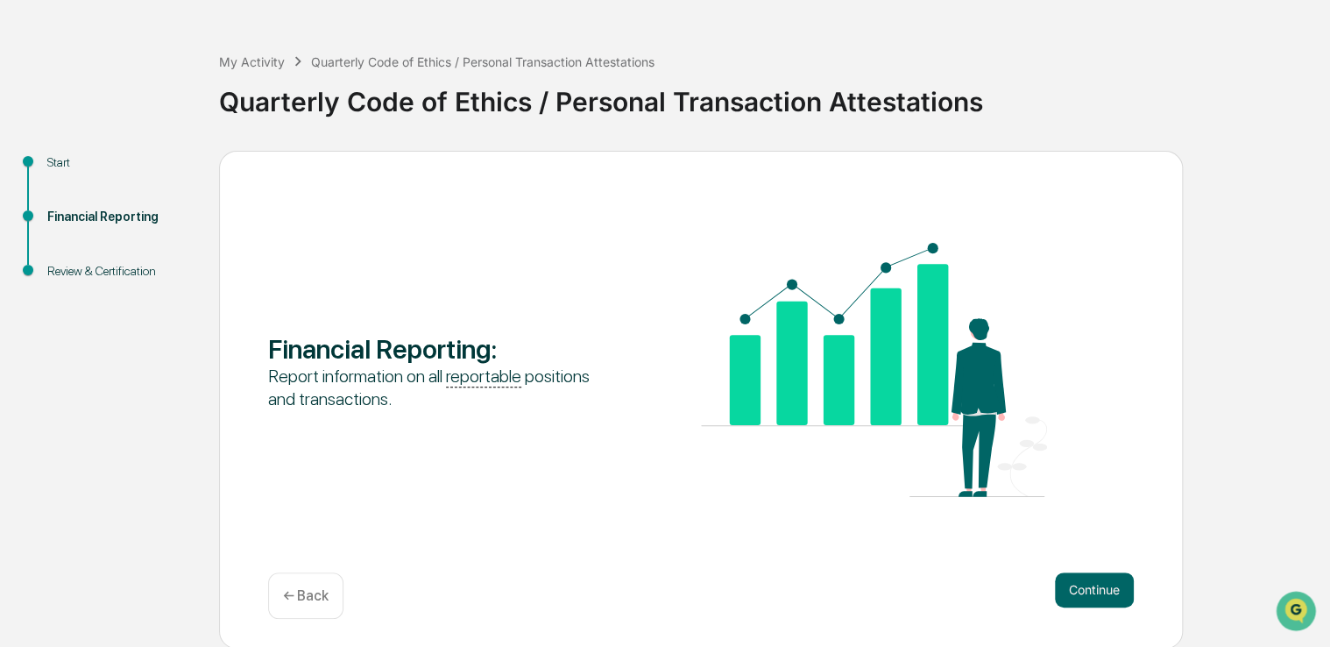
click at [1063, 581] on button "Continue" at bounding box center [1094, 589] width 79 height 35
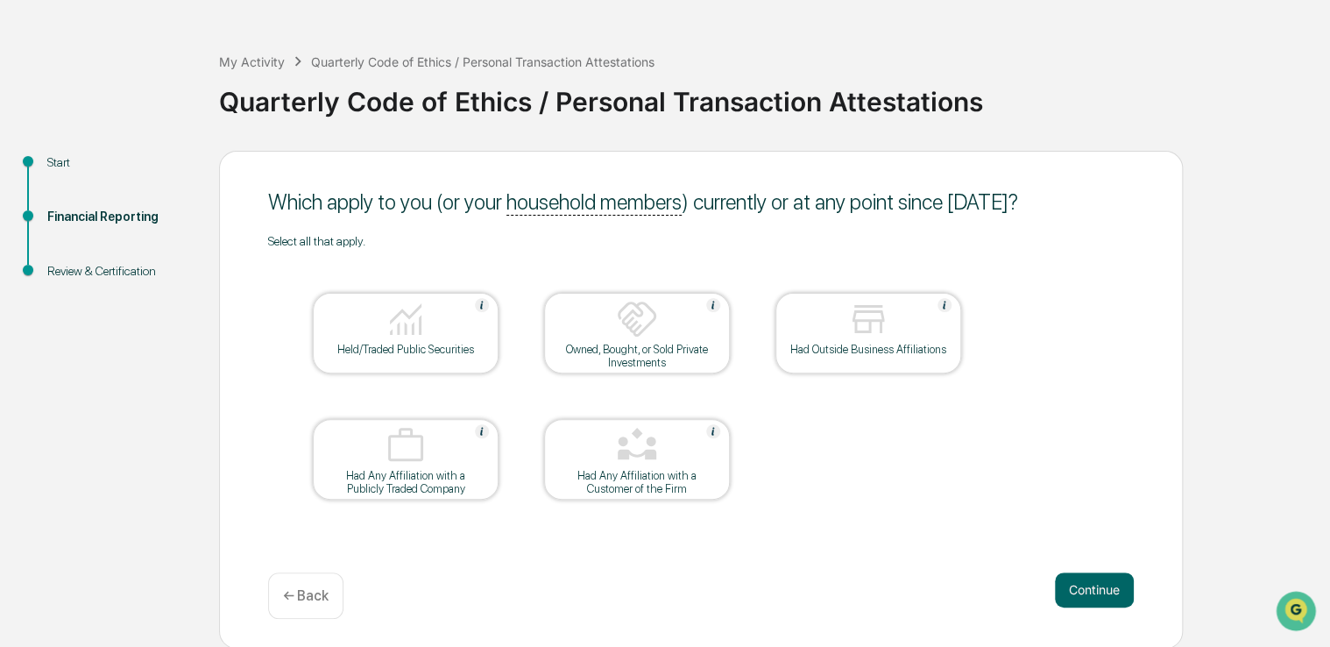
click at [1063, 581] on button "Continue" at bounding box center [1094, 589] width 79 height 35
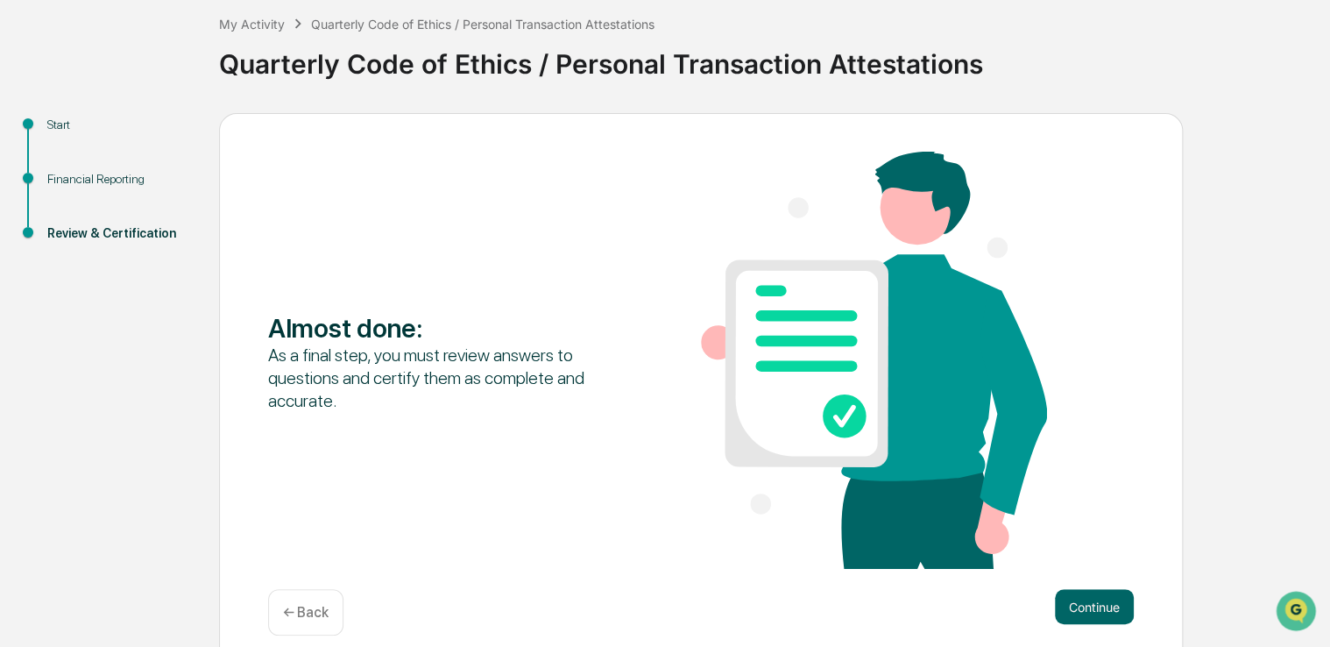
scroll to position [113, 0]
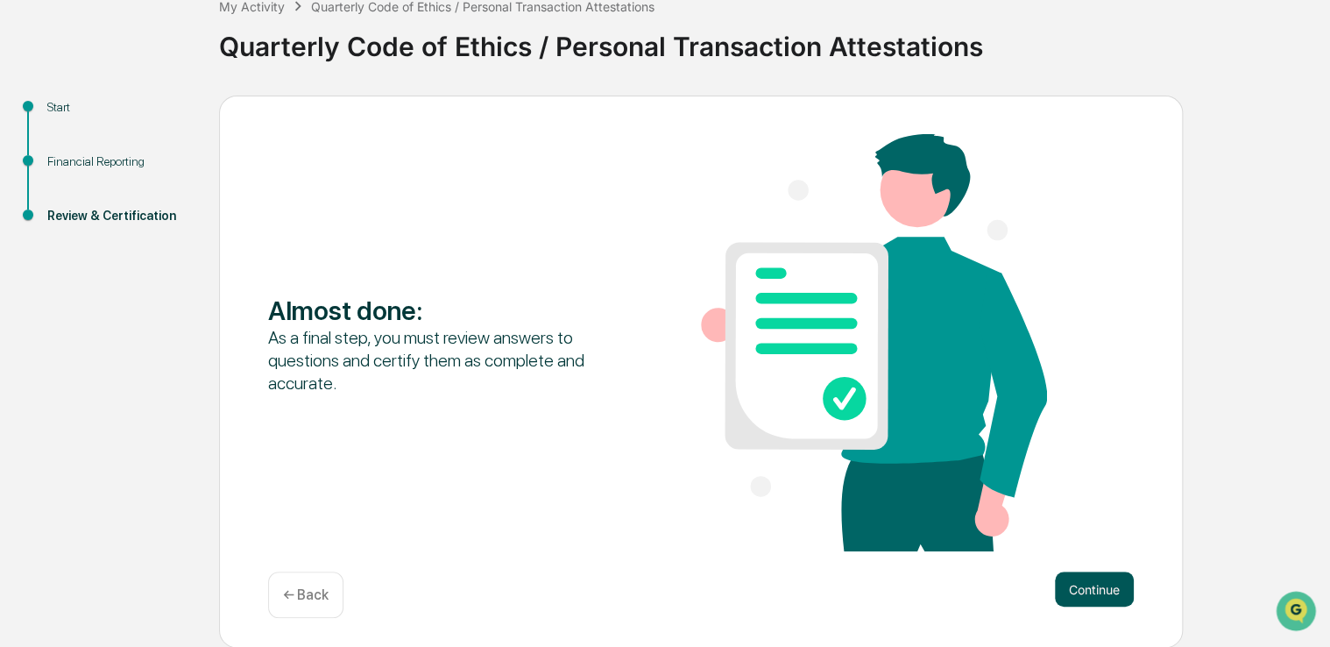
click at [1067, 585] on button "Continue" at bounding box center [1094, 588] width 79 height 35
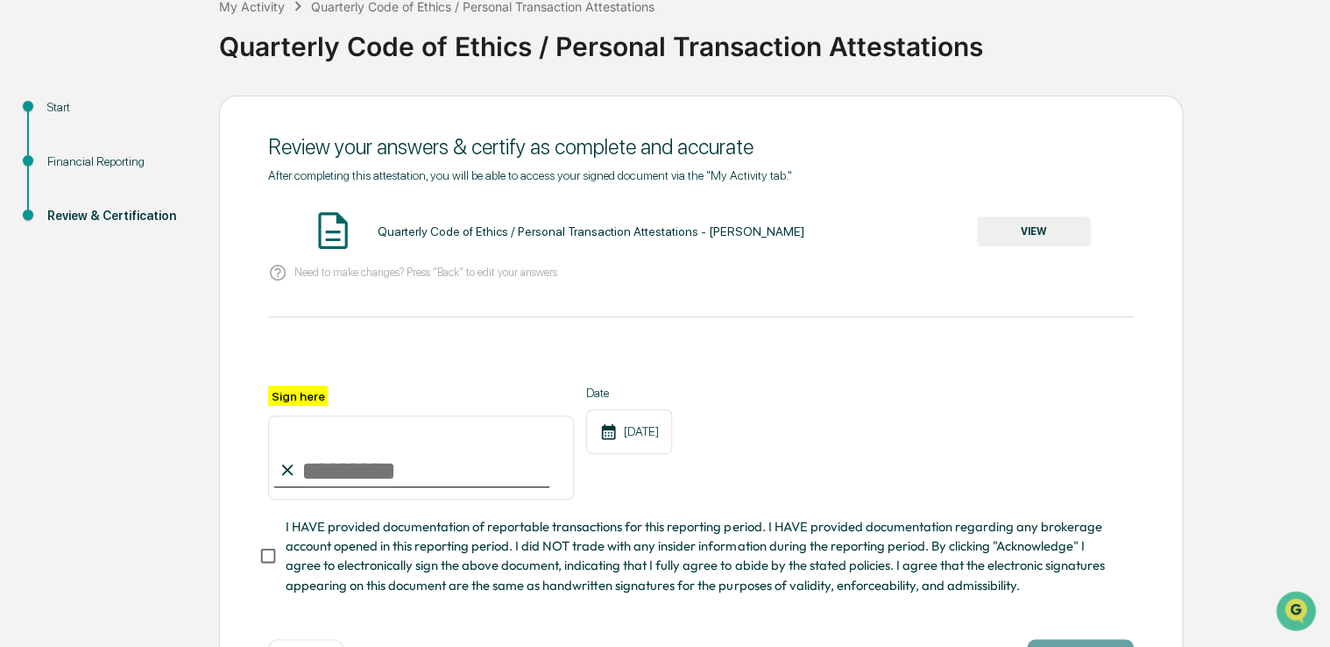
click at [353, 470] on input "Sign here" at bounding box center [421, 457] width 306 height 84
type input "**********"
click at [1060, 233] on button "VIEW" at bounding box center [1034, 231] width 114 height 30
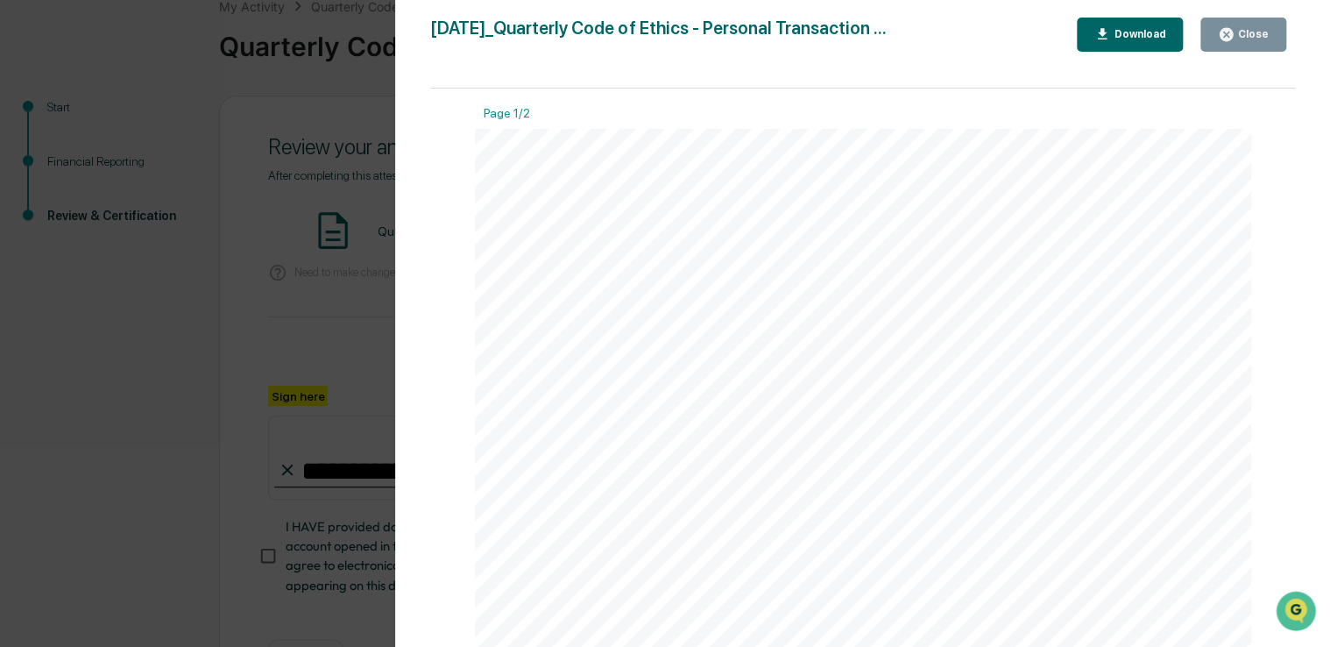
click at [1230, 40] on icon "button" at bounding box center [1226, 34] width 13 height 13
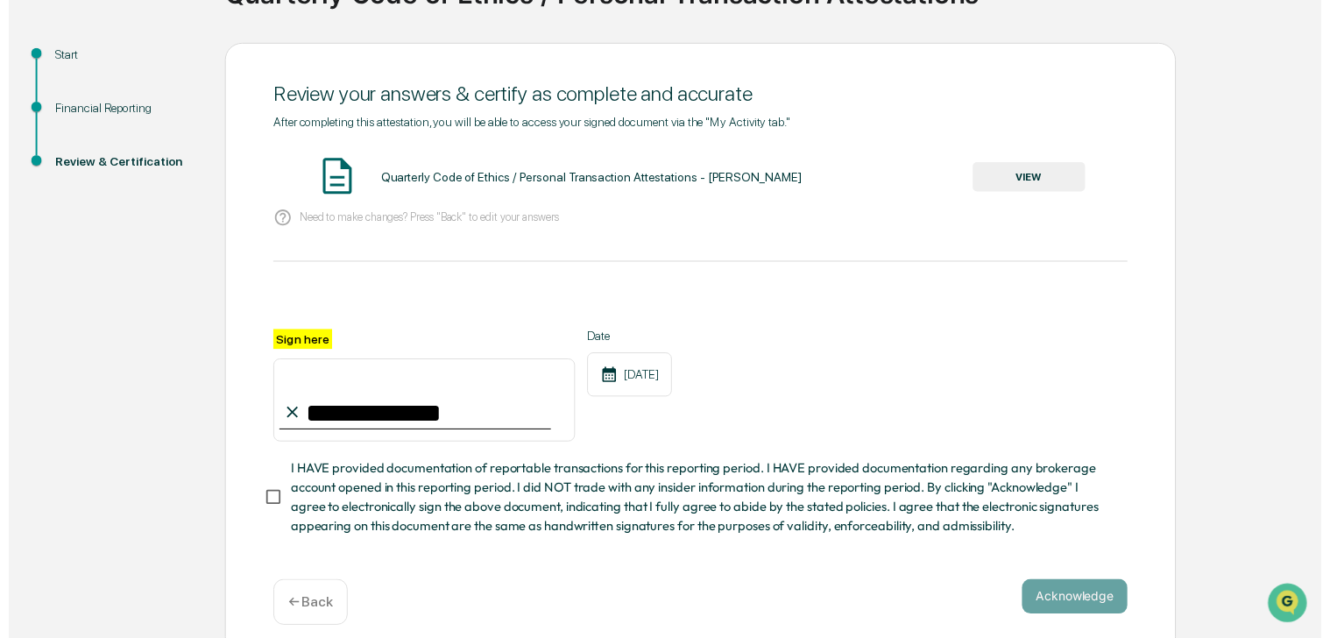
scroll to position [187, 0]
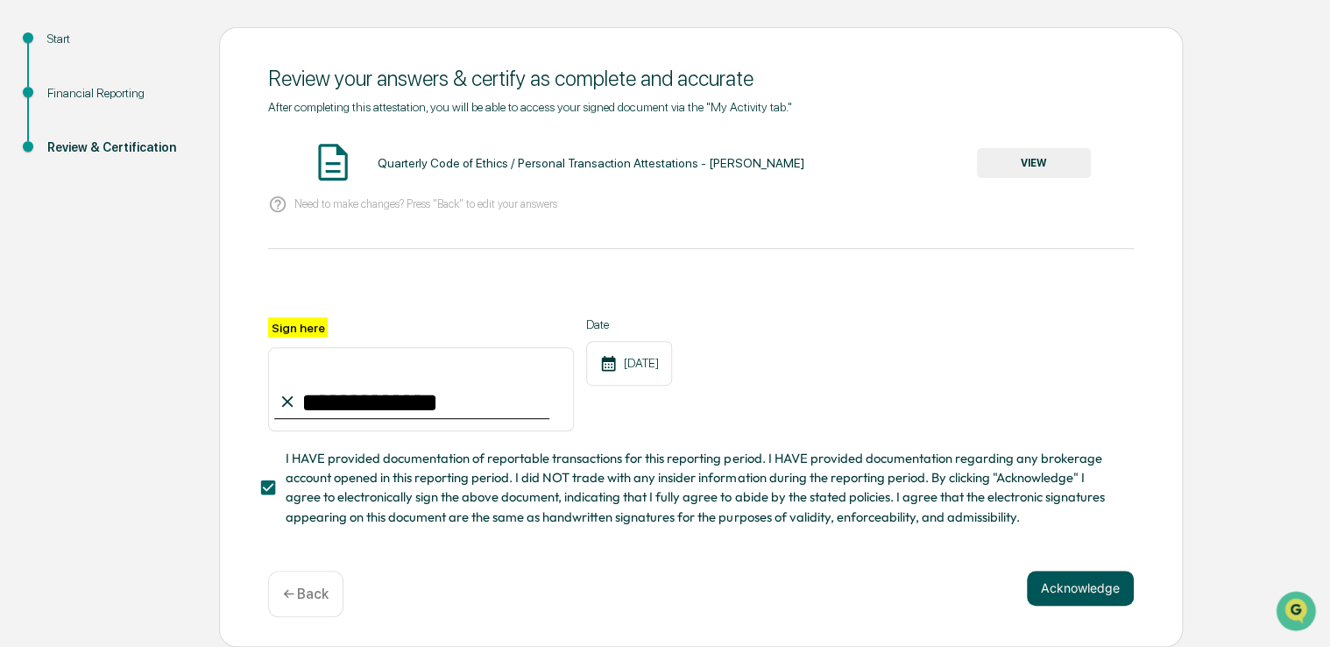
click at [1055, 583] on button "Acknowledge" at bounding box center [1080, 588] width 107 height 35
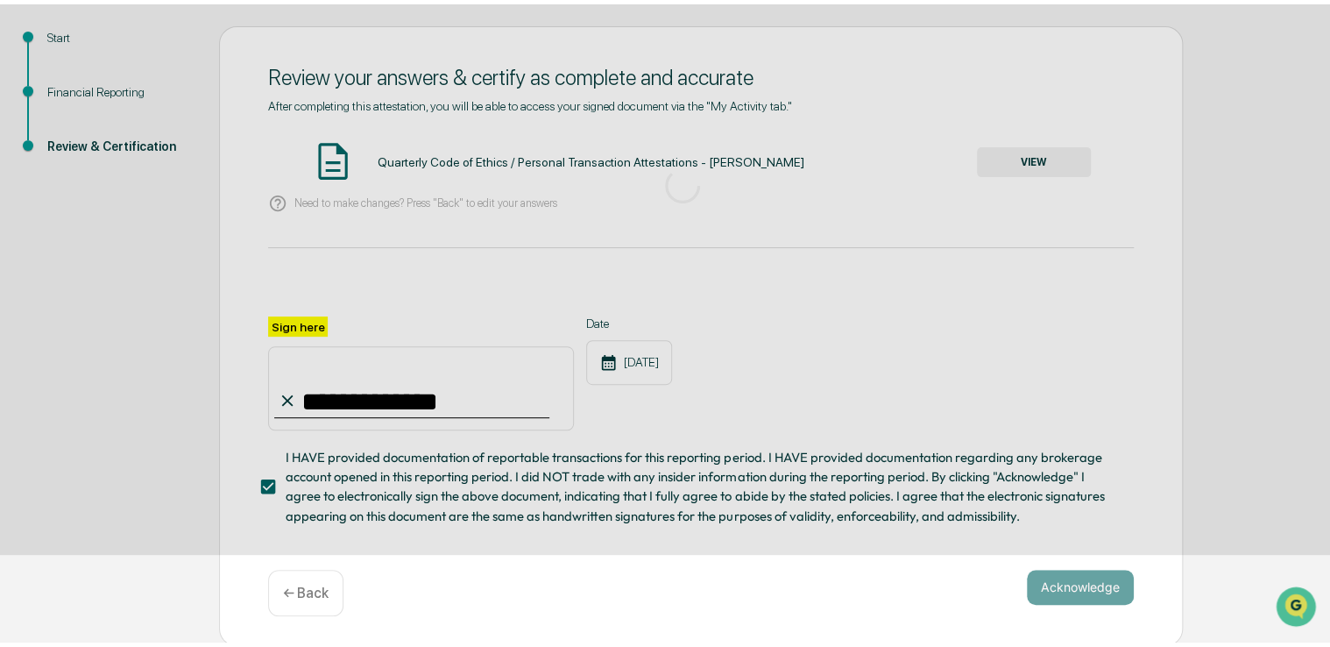
scroll to position [58, 0]
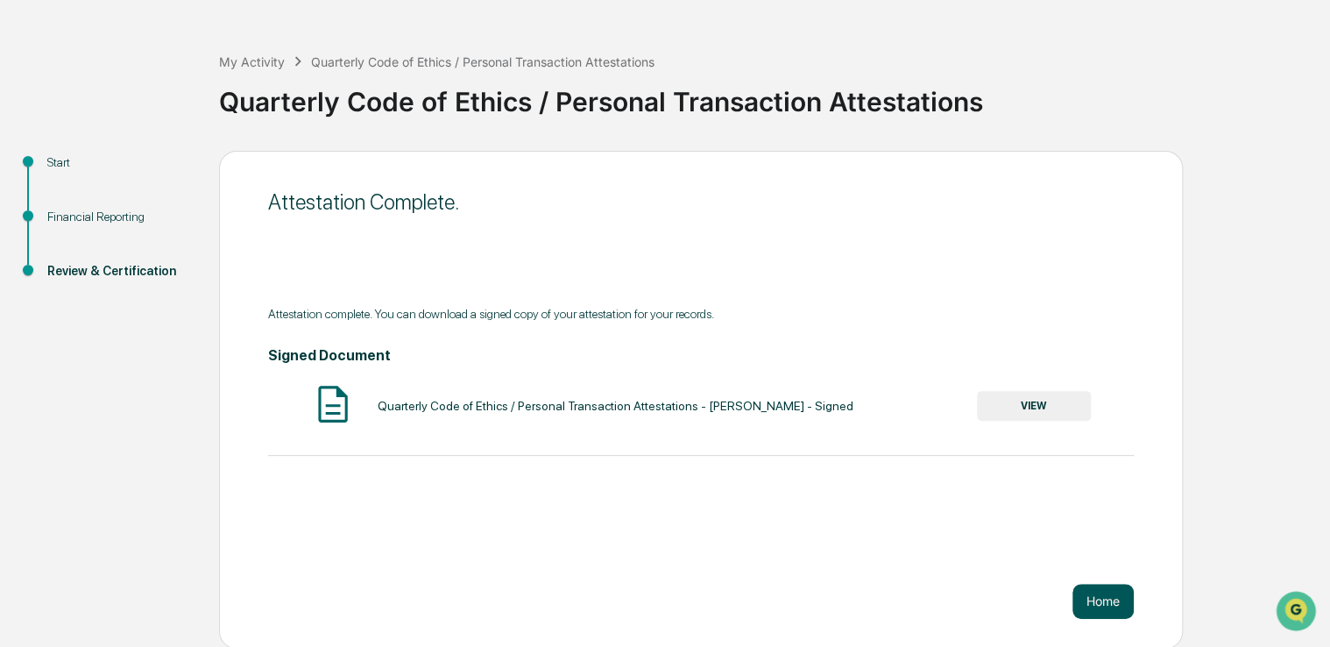
click at [1106, 592] on button "Home" at bounding box center [1103, 601] width 61 height 35
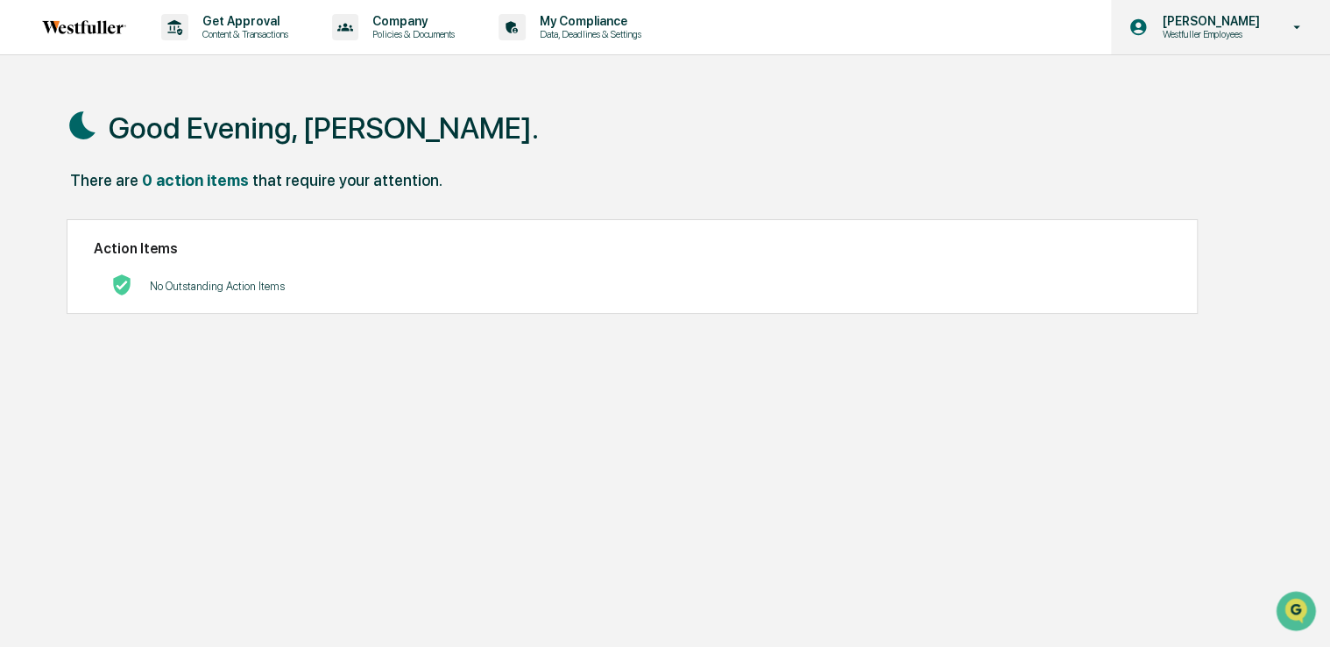
click at [1301, 24] on icon at bounding box center [1297, 27] width 31 height 17
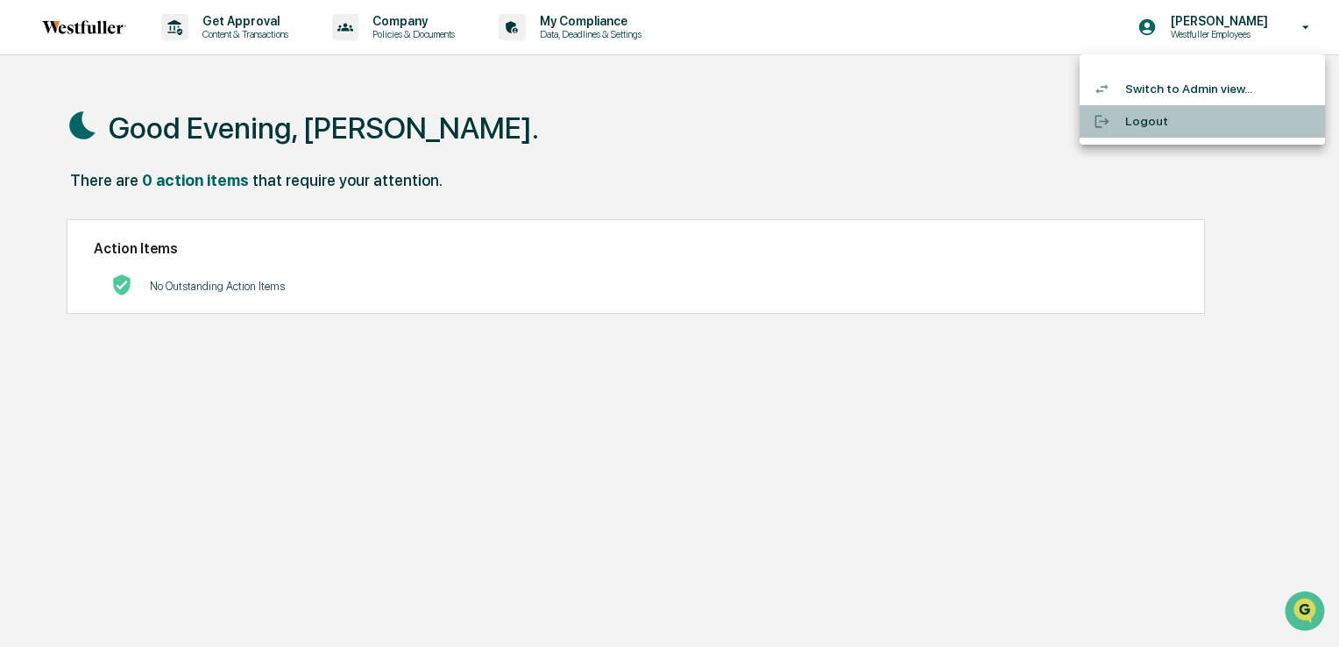
click at [1227, 117] on li "Logout" at bounding box center [1202, 121] width 245 height 32
